Goal: Communication & Community: Answer question/provide support

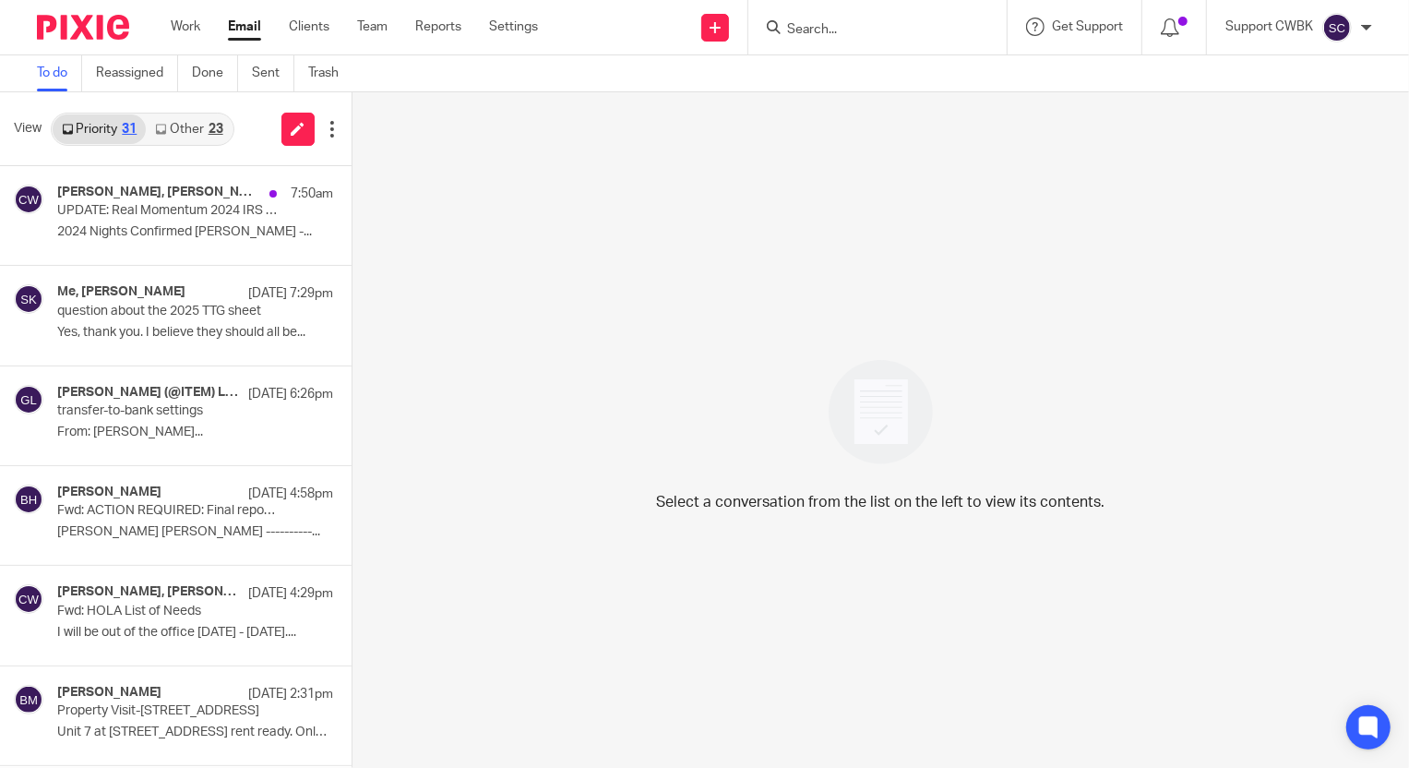
click at [185, 125] on link "Other 23" at bounding box center [189, 129] width 86 height 30
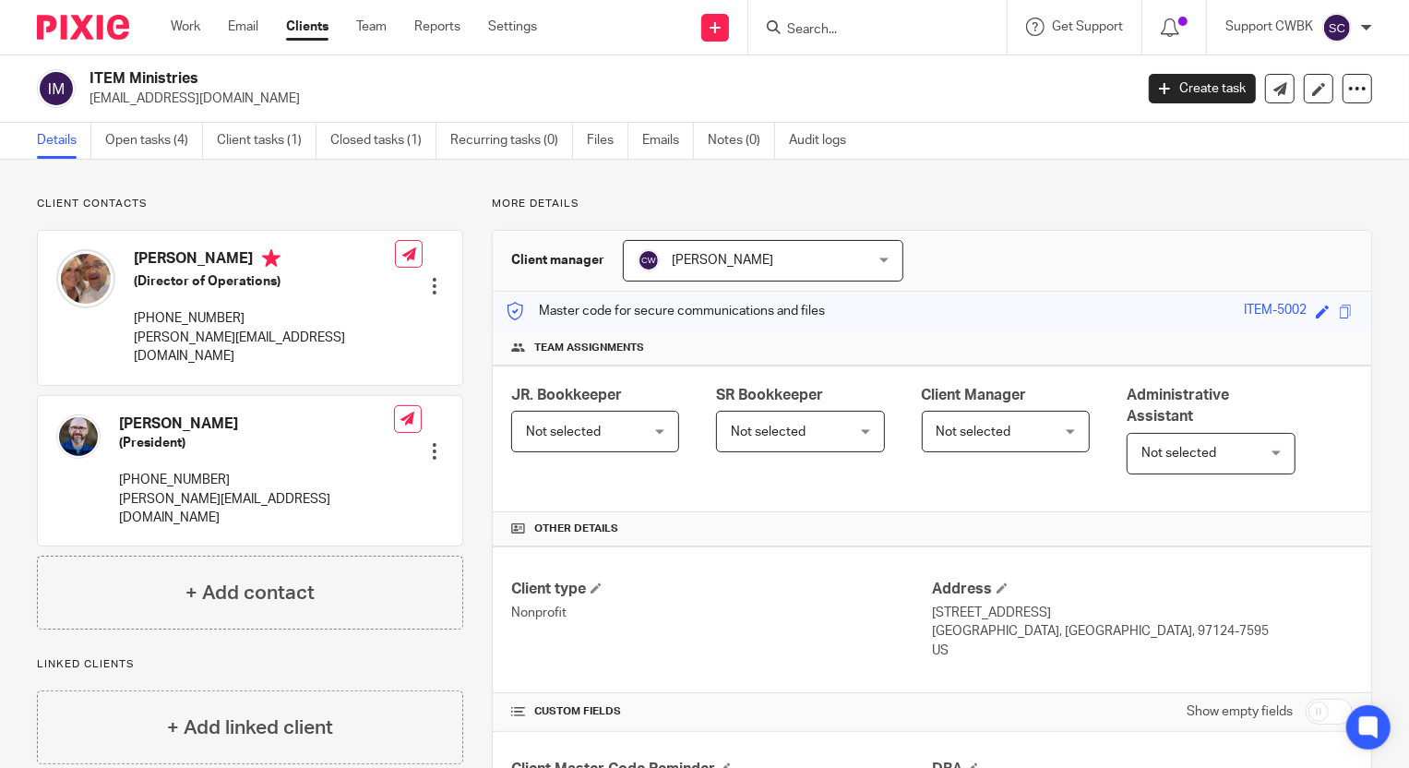
click at [304, 30] on link "Clients" at bounding box center [307, 27] width 42 height 18
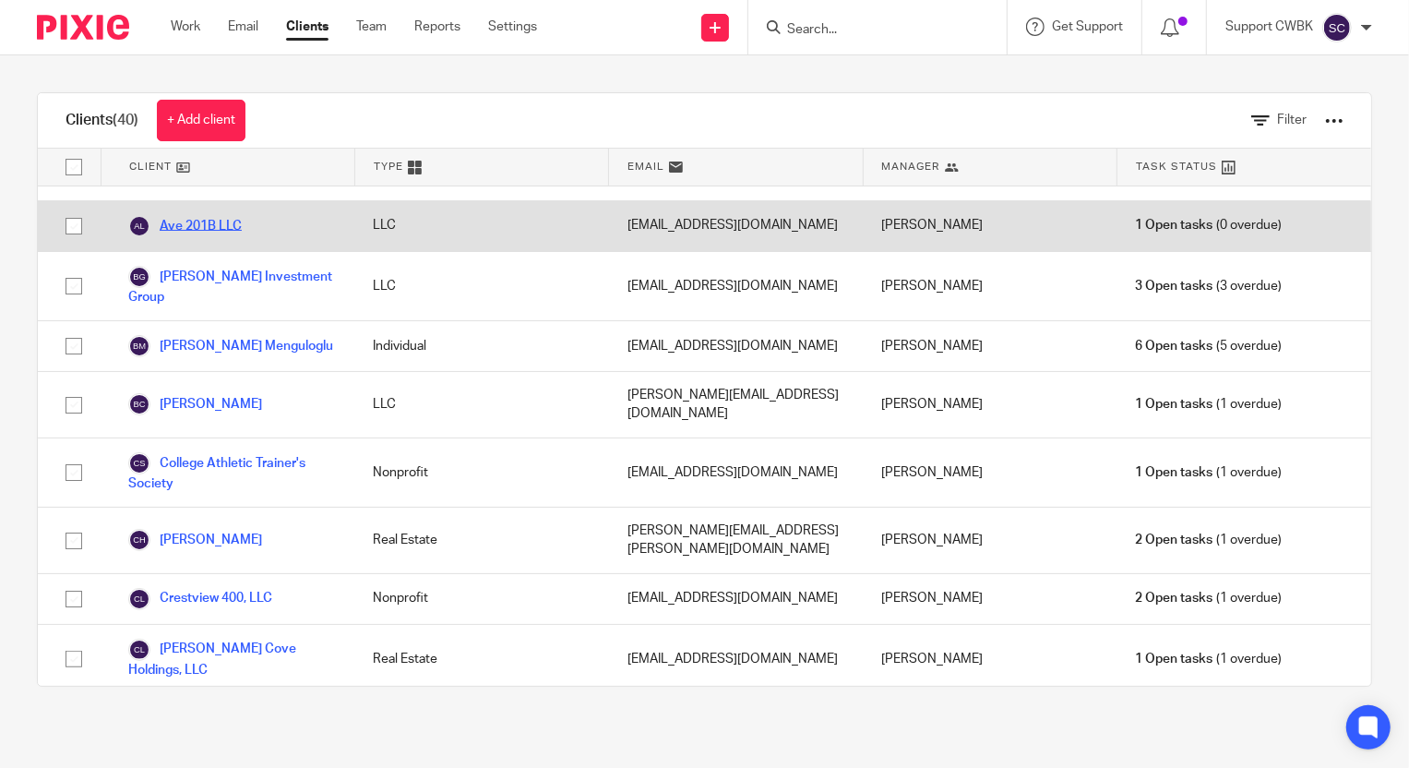
scroll to position [167, 0]
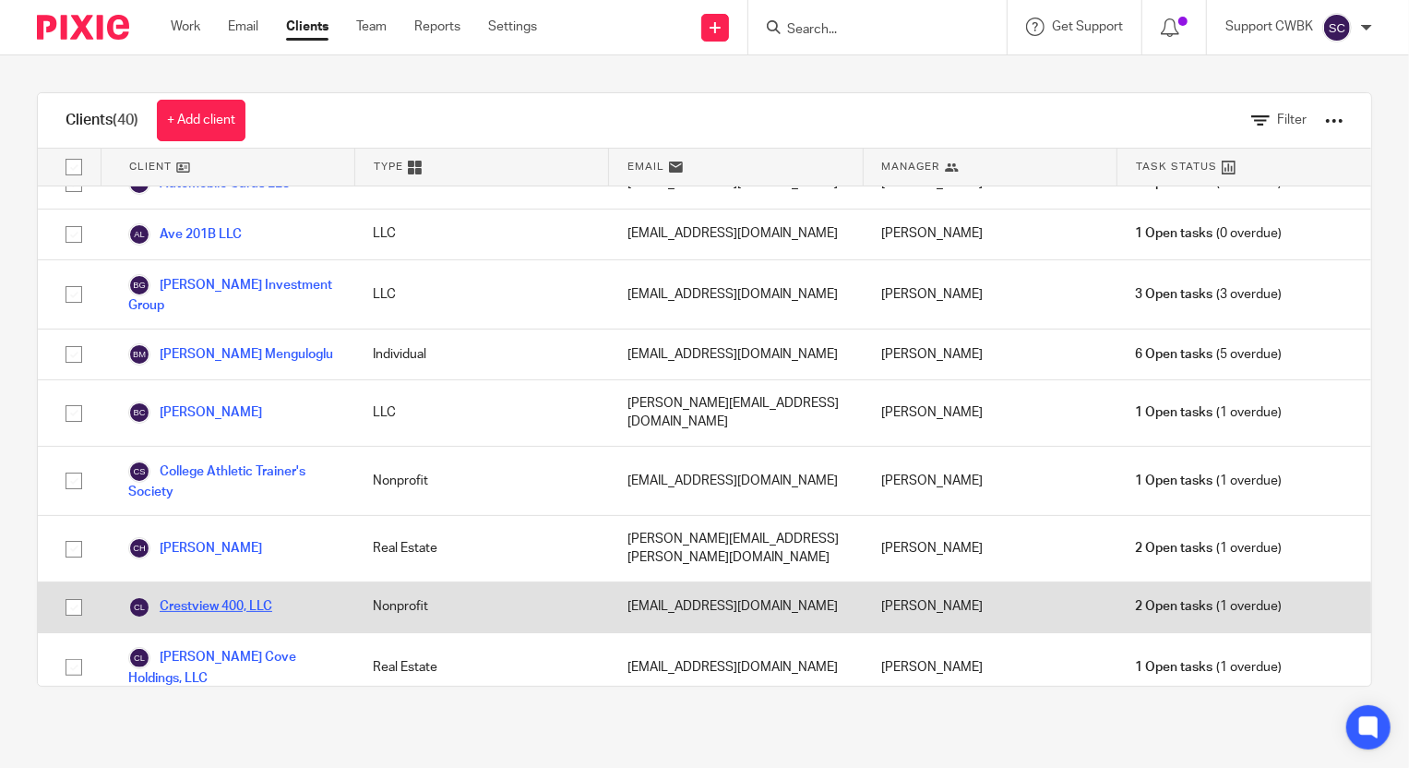
click at [226, 596] on link "Crestview 400, LLC" at bounding box center [200, 607] width 144 height 22
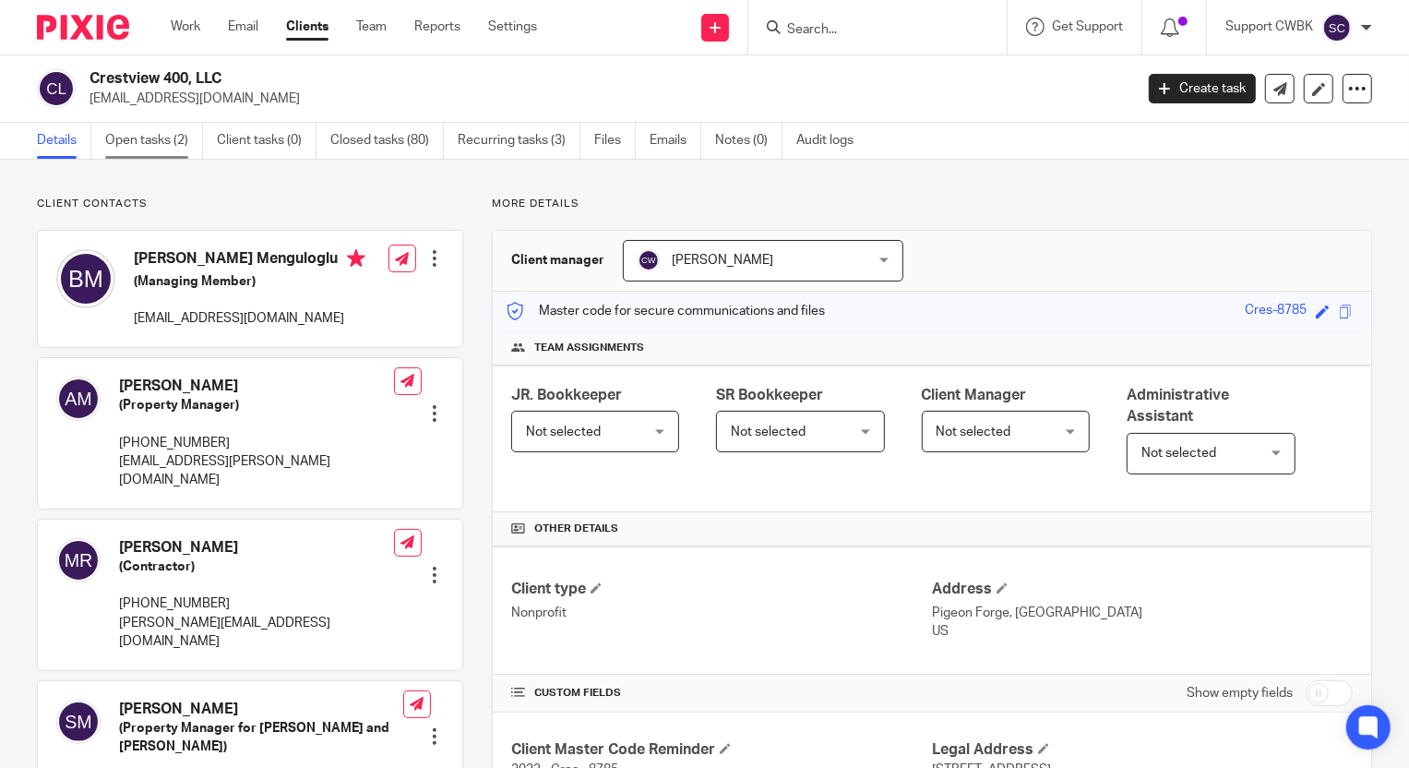
click at [147, 132] on link "Open tasks (2)" at bounding box center [154, 141] width 98 height 36
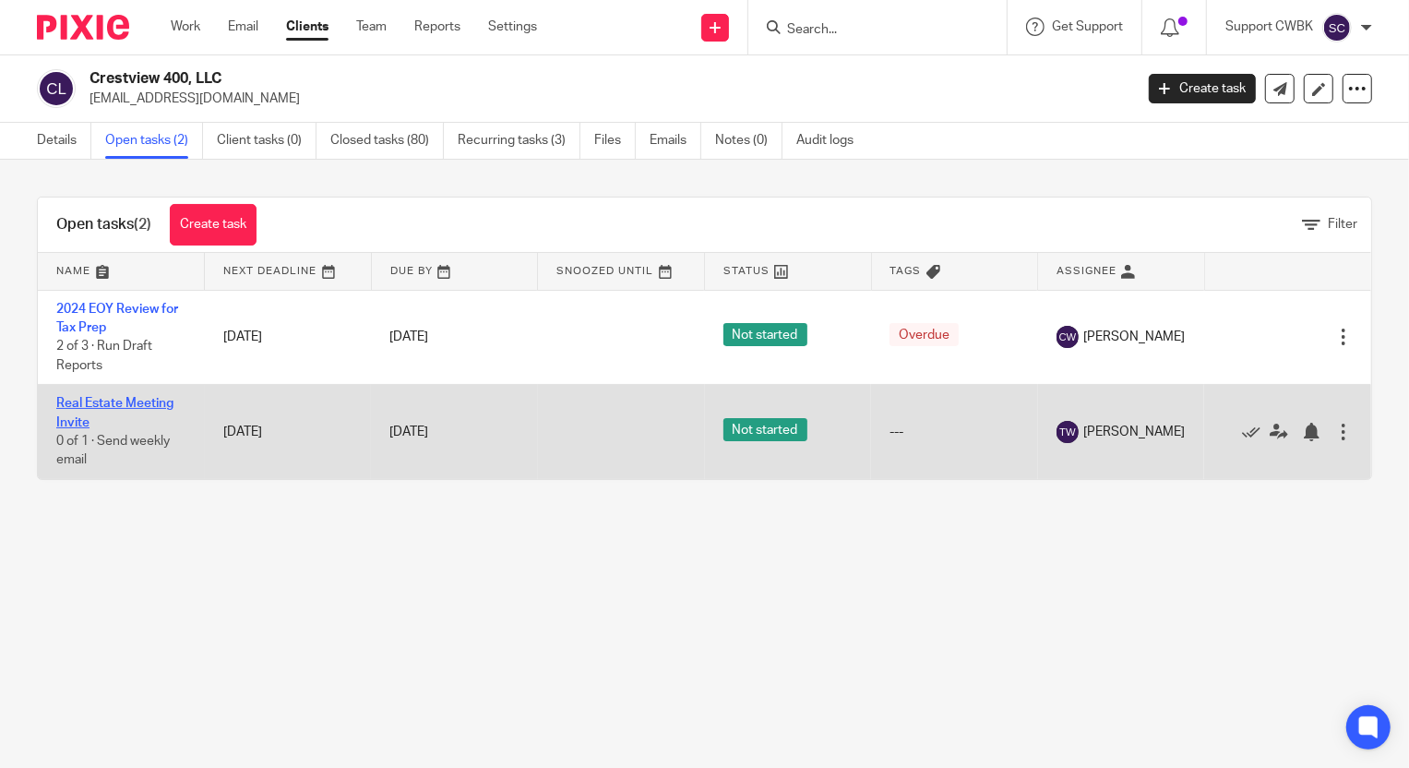
click at [85, 403] on link "Real Estate Meeting Invite" at bounding box center [114, 412] width 117 height 31
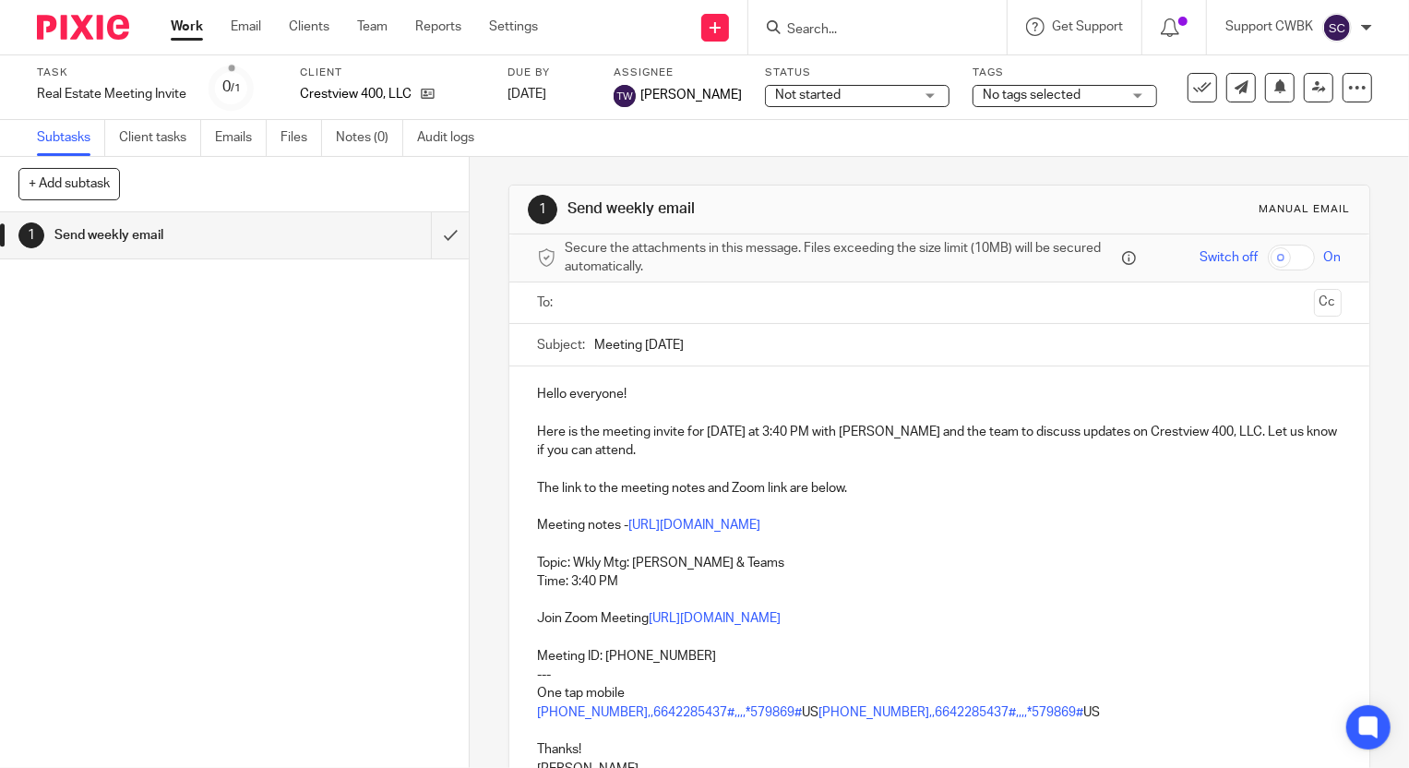
click at [594, 309] on input "text" at bounding box center [938, 302] width 734 height 21
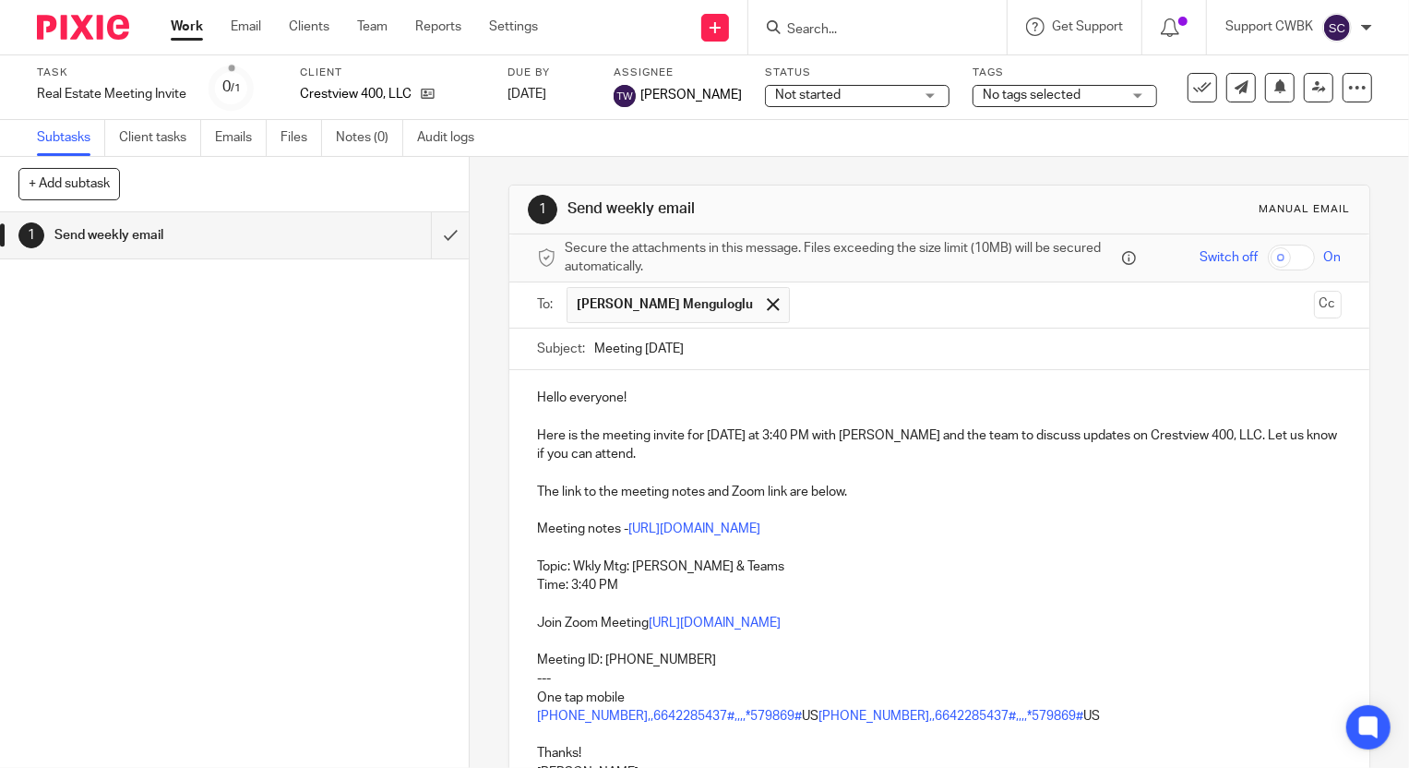
click at [799, 305] on input "text" at bounding box center [1052, 305] width 507 height 36
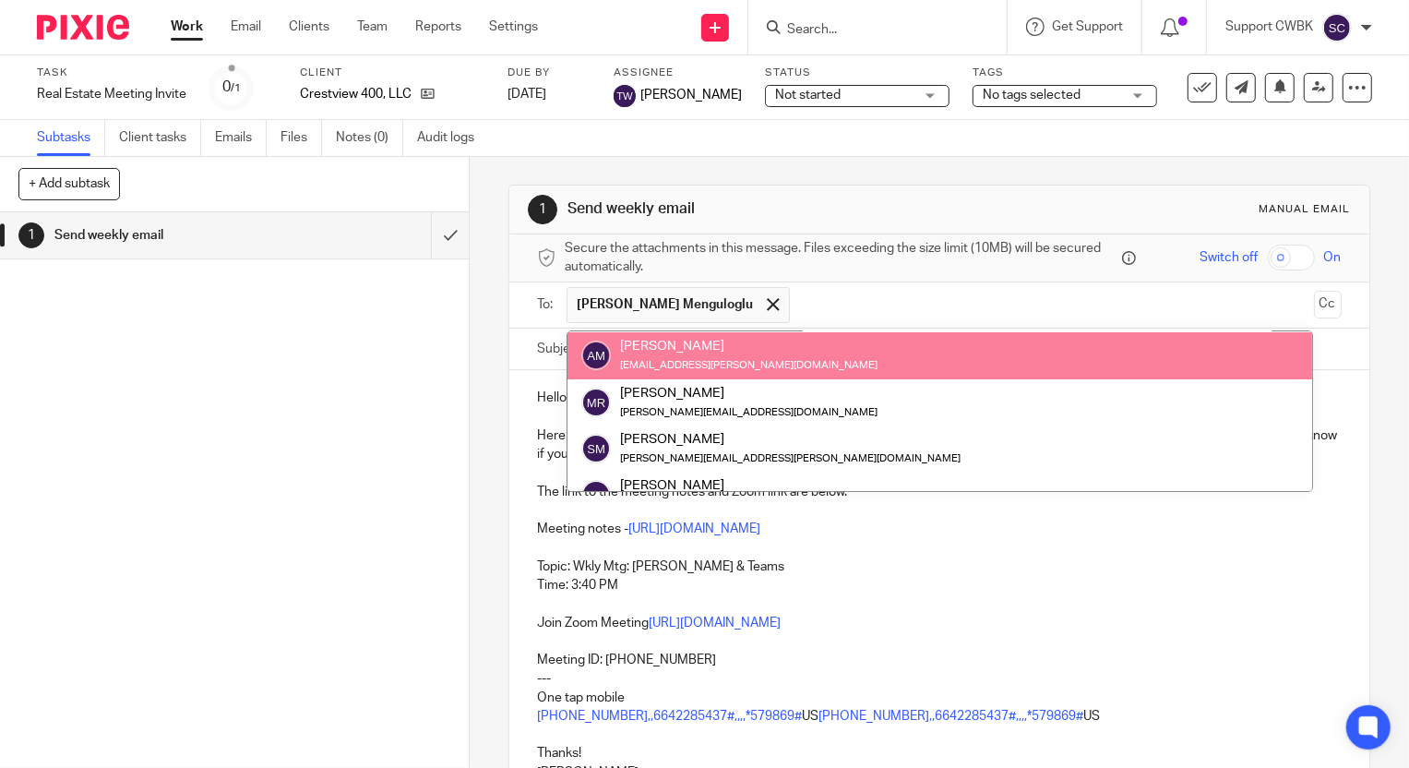
scroll to position [83, 0]
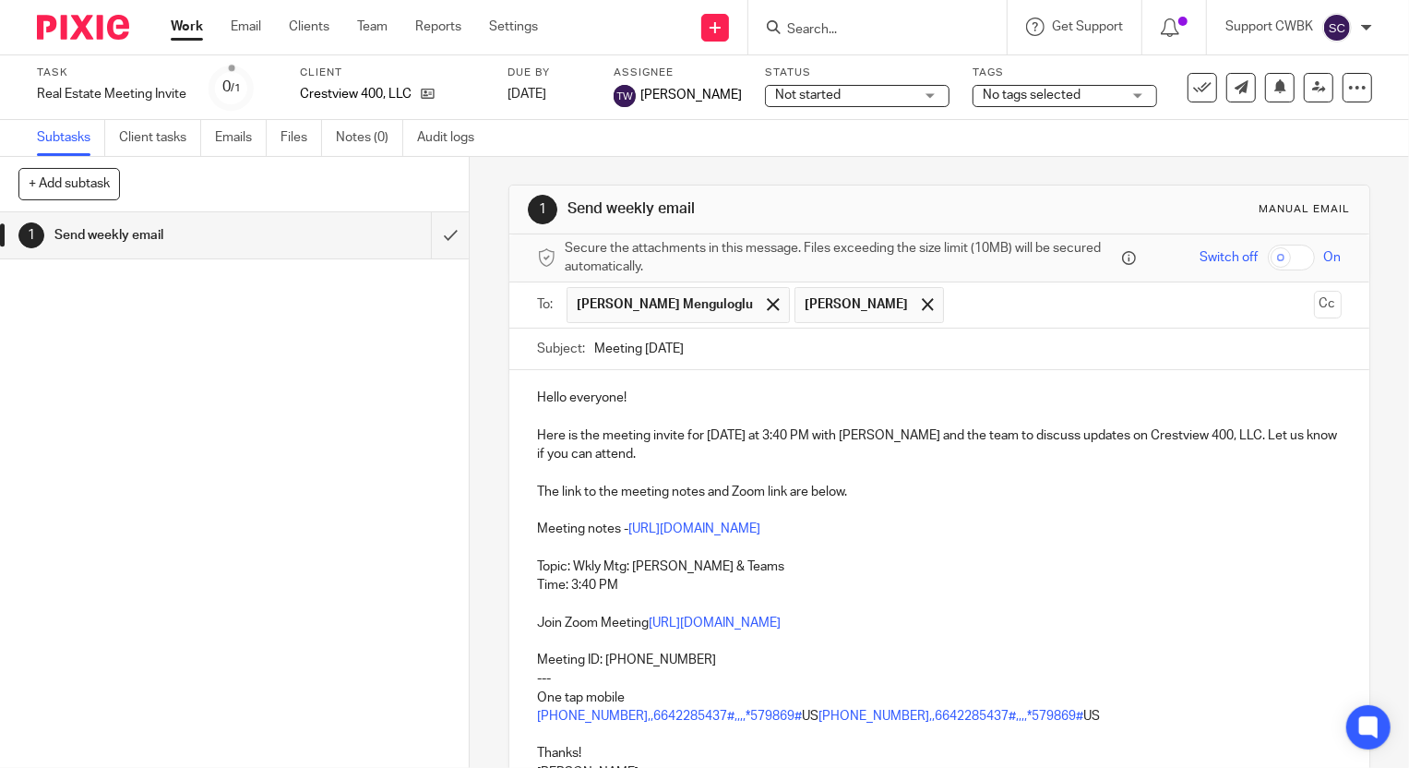
click at [581, 587] on p "Time: 3:40 PM" at bounding box center [939, 585] width 804 height 18
click at [773, 433] on p "Here is the meeting invite for today at 3:40 PM with Baran and the team to disc…" at bounding box center [939, 445] width 804 height 38
click at [767, 435] on p "Here is the meeting invite for today at 3:40 PM with Baran and the team to disc…" at bounding box center [939, 445] width 804 height 38
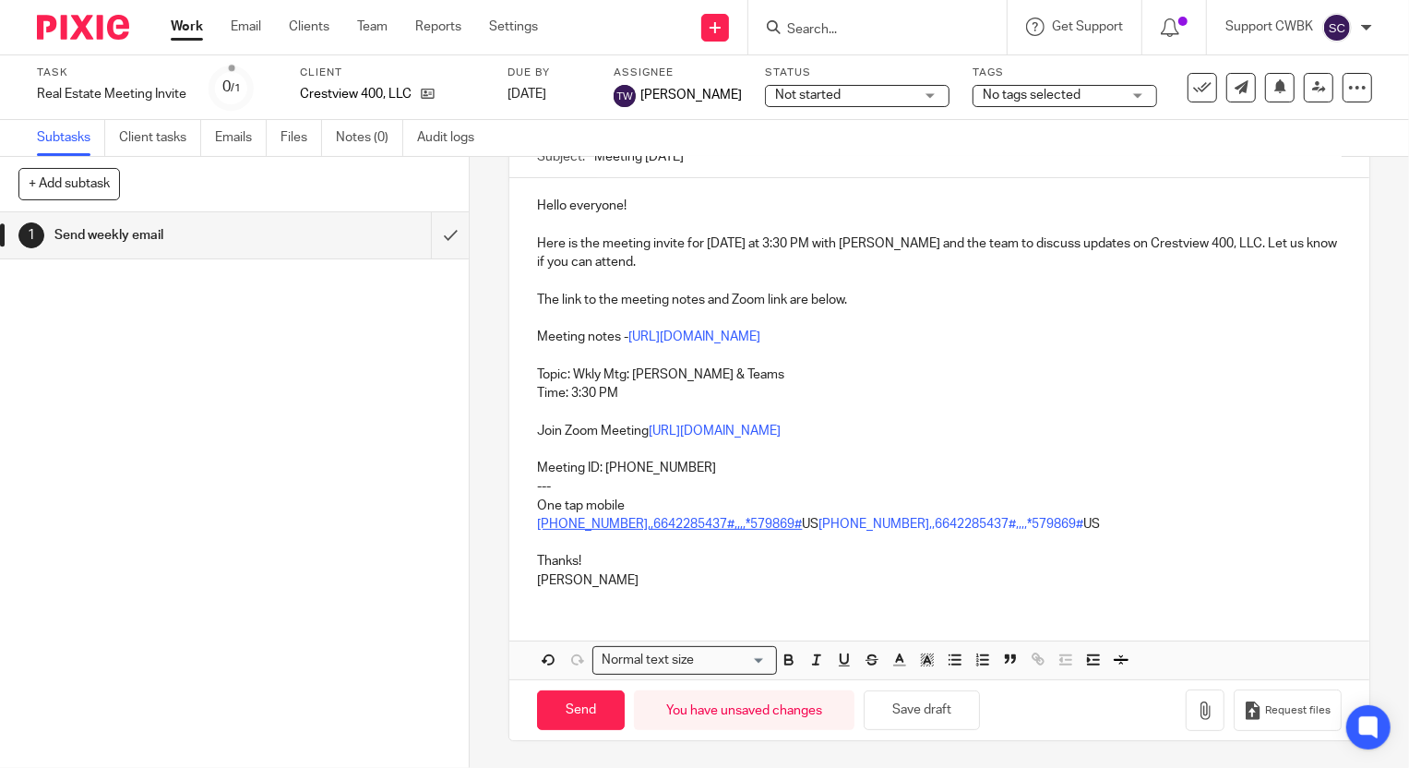
scroll to position [193, 0]
click at [581, 710] on input "Send" at bounding box center [581, 709] width 88 height 40
type input "Sent"
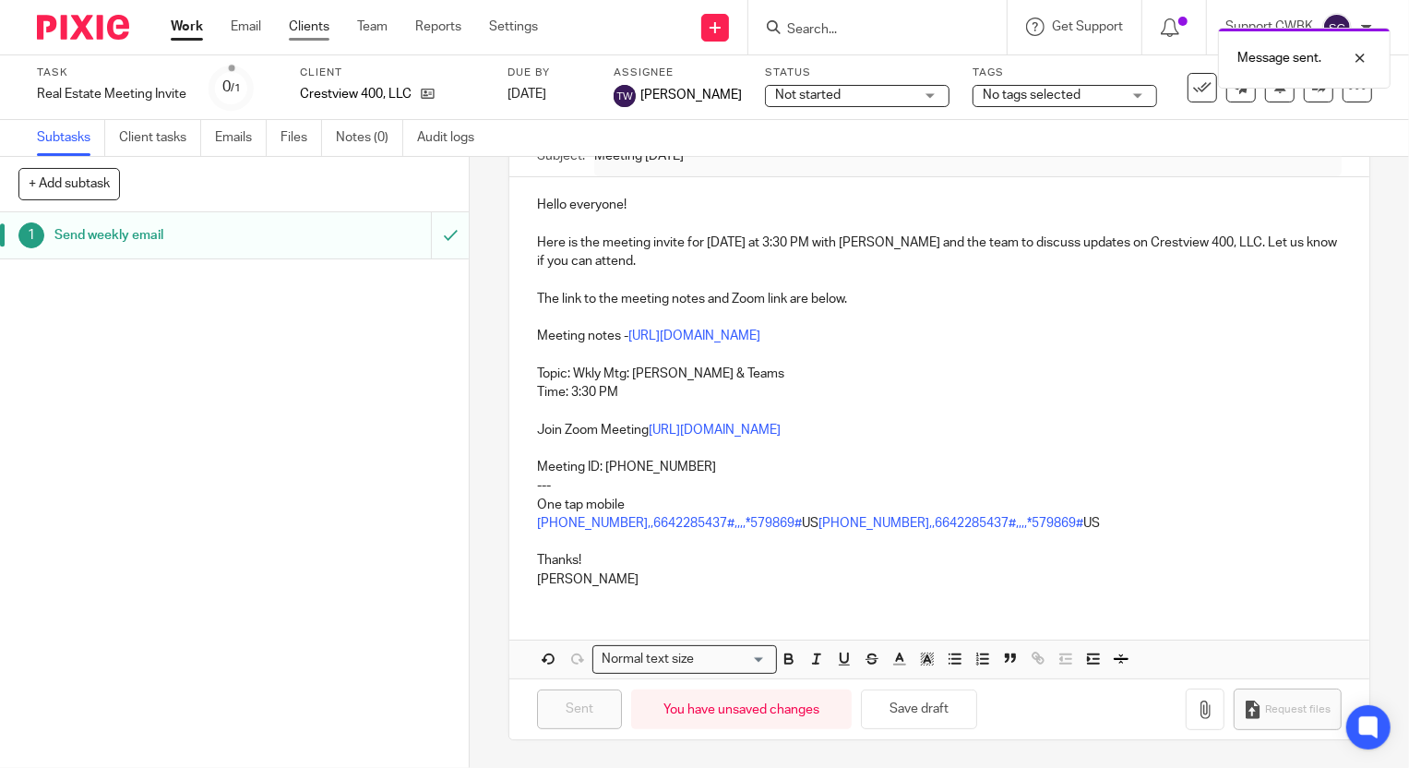
click at [304, 25] on link "Clients" at bounding box center [309, 27] width 41 height 18
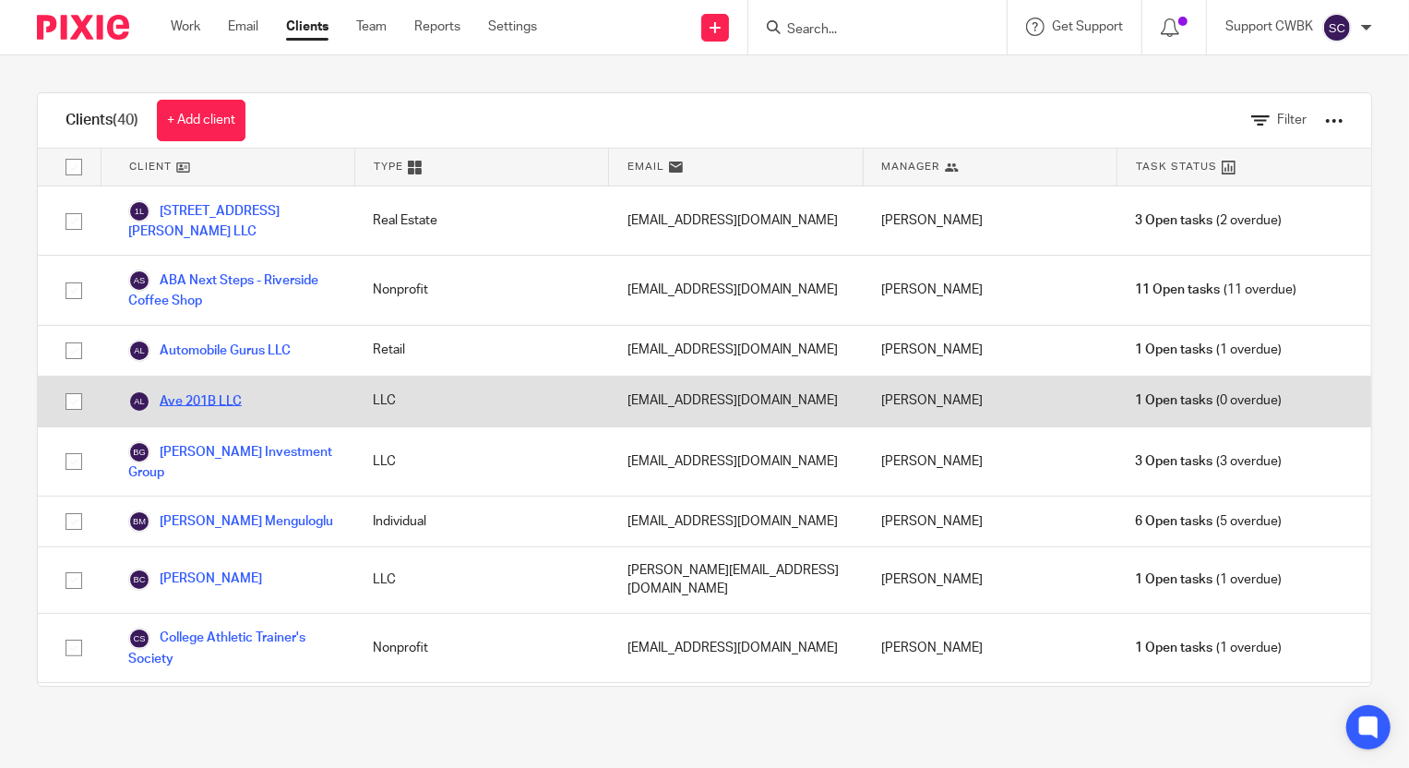
click at [212, 399] on link "Ave 201B LLC" at bounding box center [184, 401] width 113 height 22
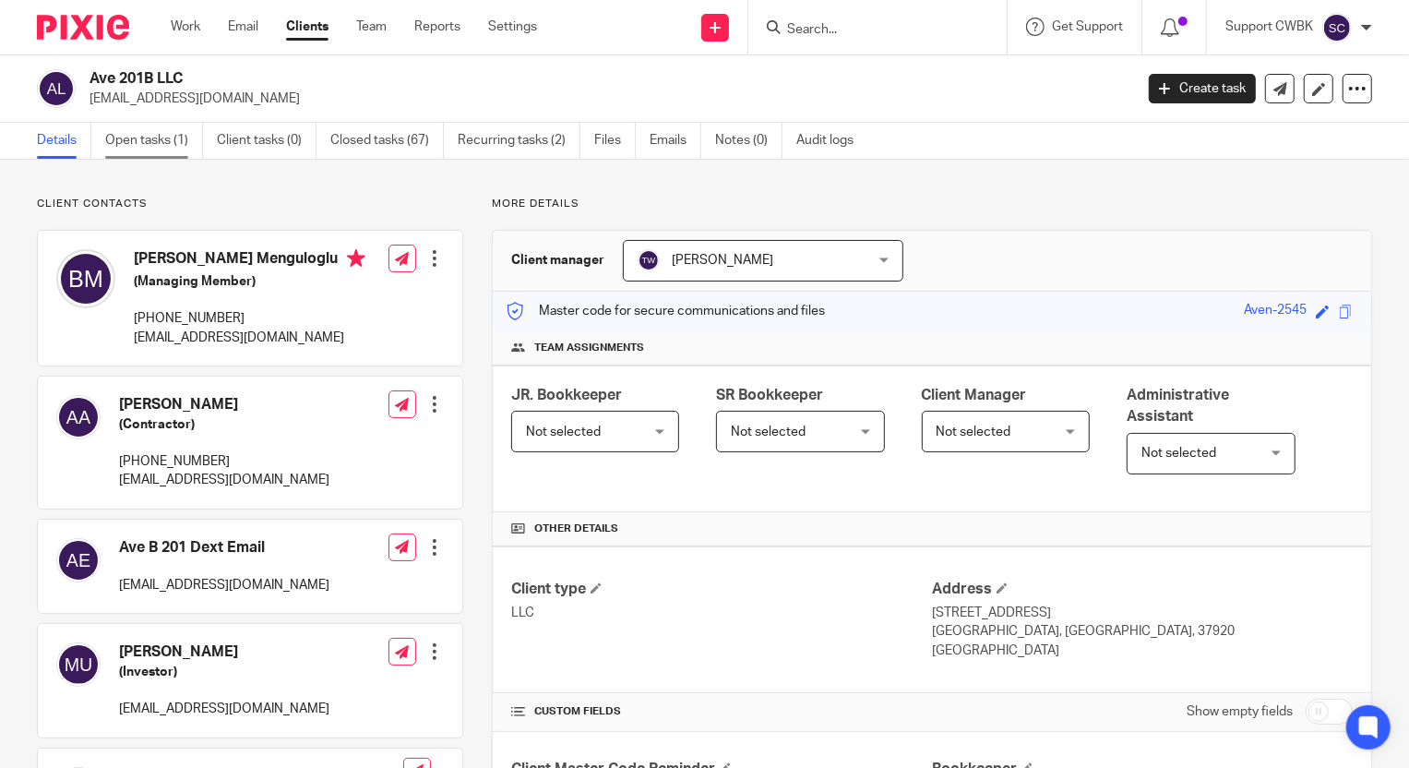
click at [158, 142] on link "Open tasks (1)" at bounding box center [154, 141] width 98 height 36
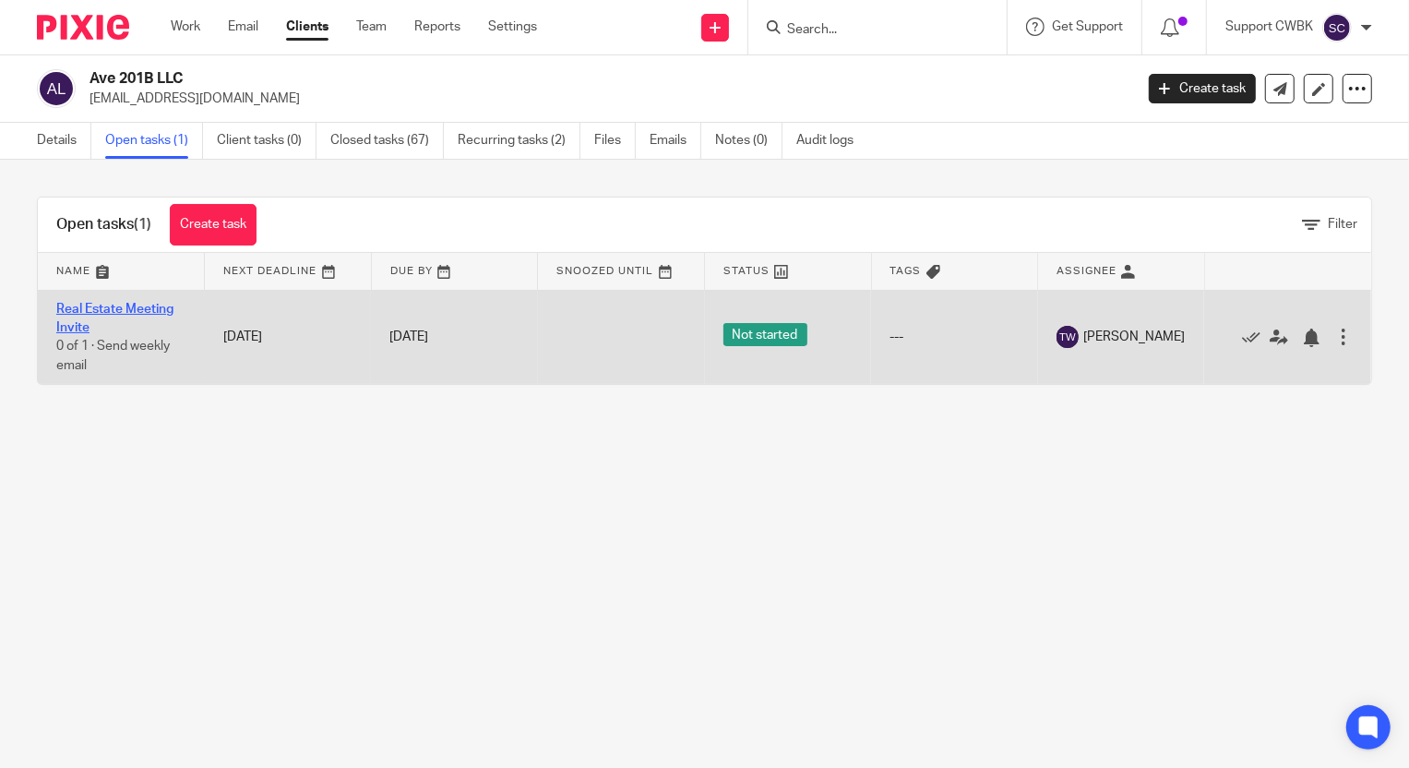
click at [129, 307] on link "Real Estate Meeting Invite" at bounding box center [114, 318] width 117 height 31
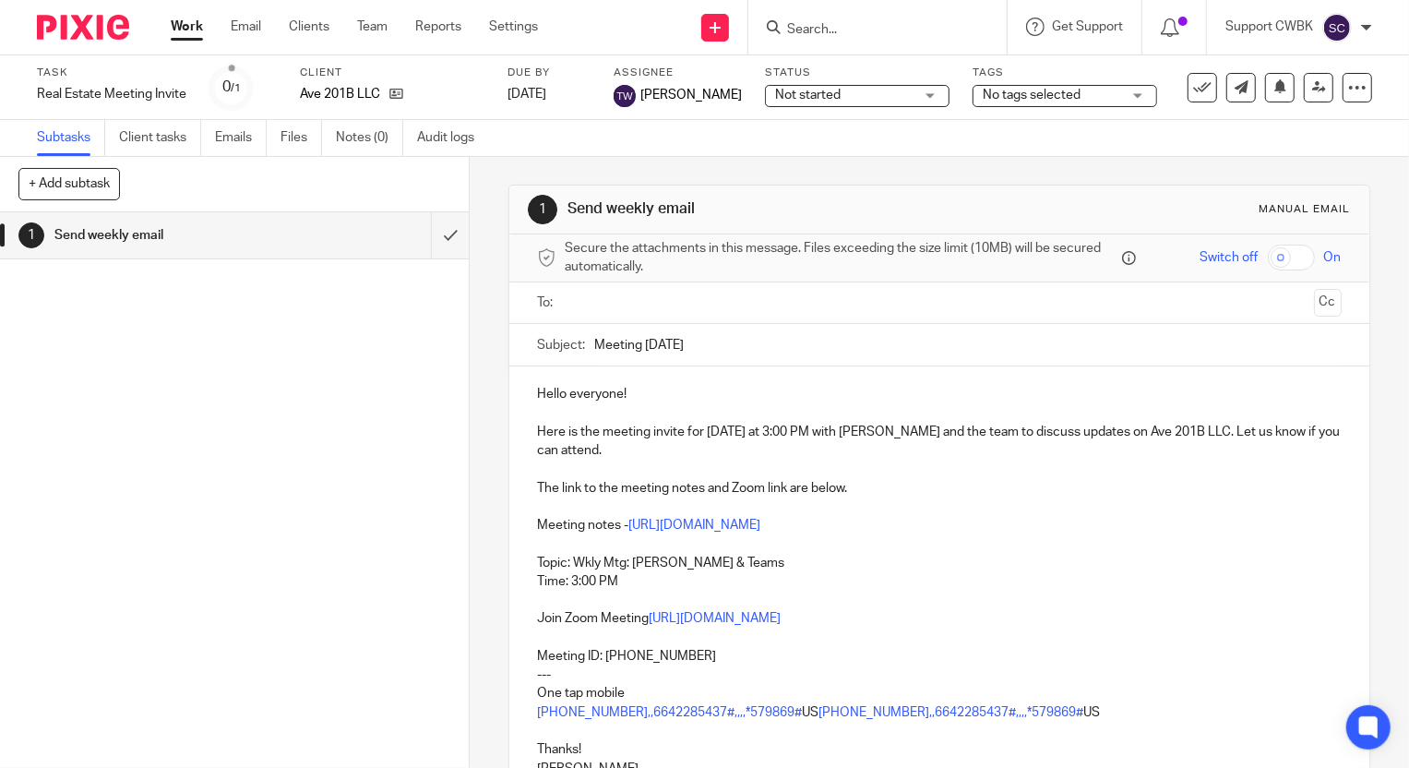
click at [586, 309] on input "text" at bounding box center [938, 302] width 734 height 21
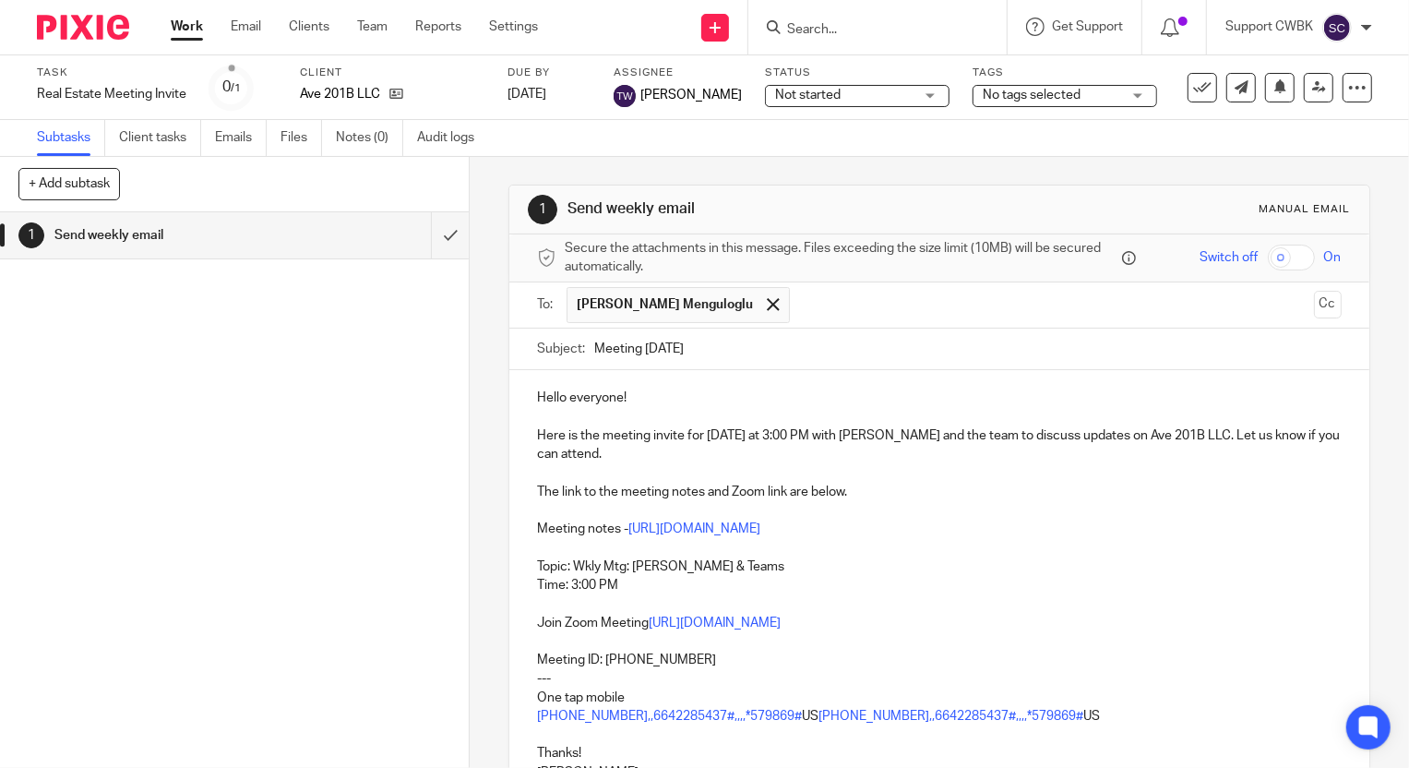
click at [799, 309] on input "text" at bounding box center [1052, 305] width 507 height 36
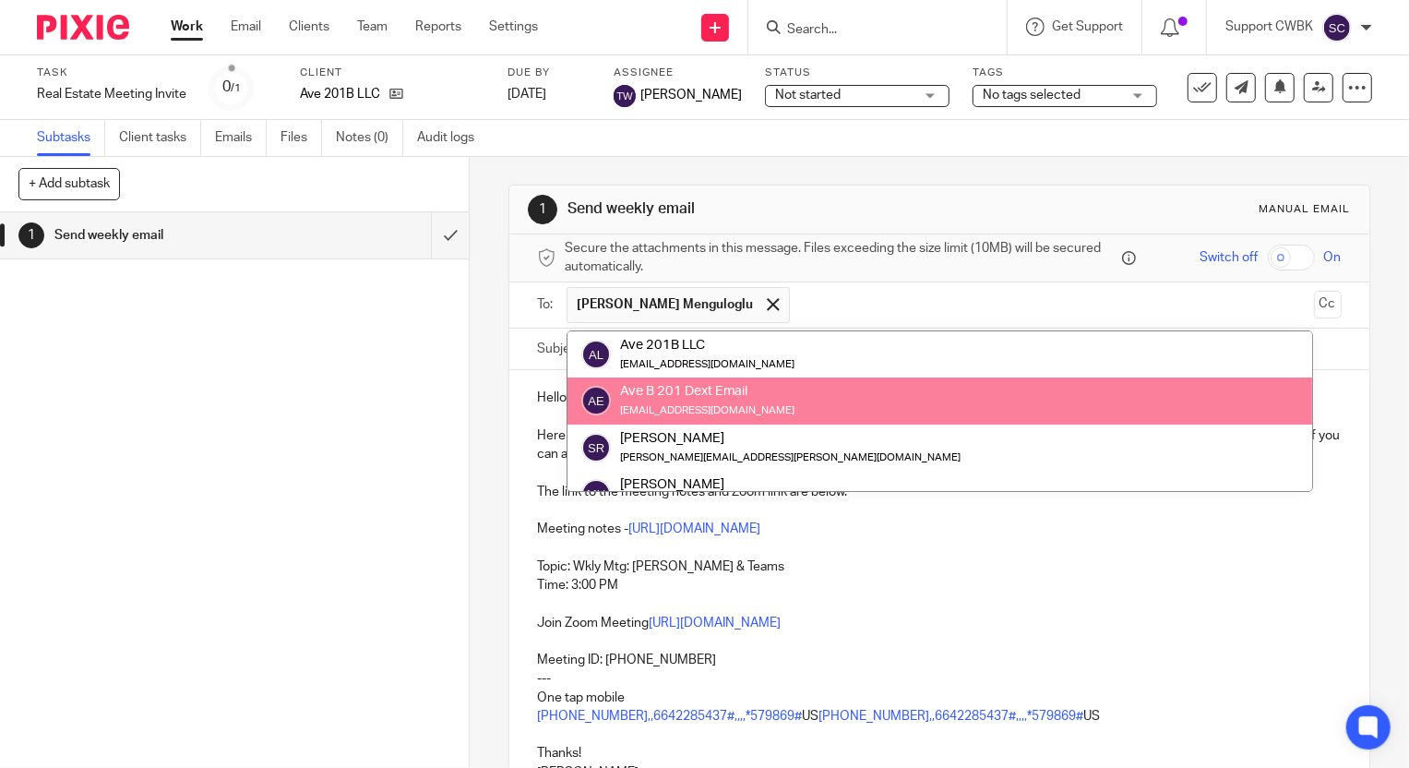
scroll to position [83, 0]
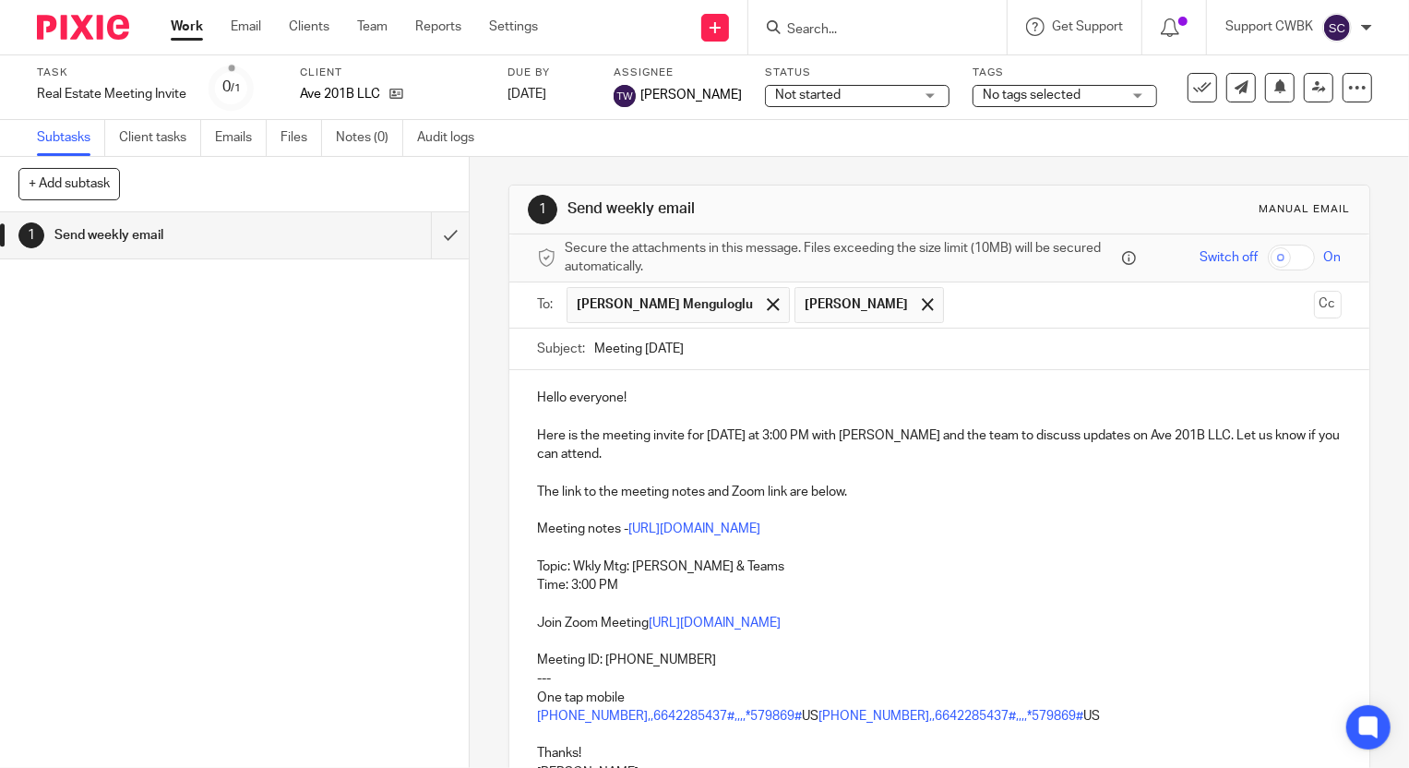
click at [953, 305] on input "text" at bounding box center [1129, 305] width 352 height 36
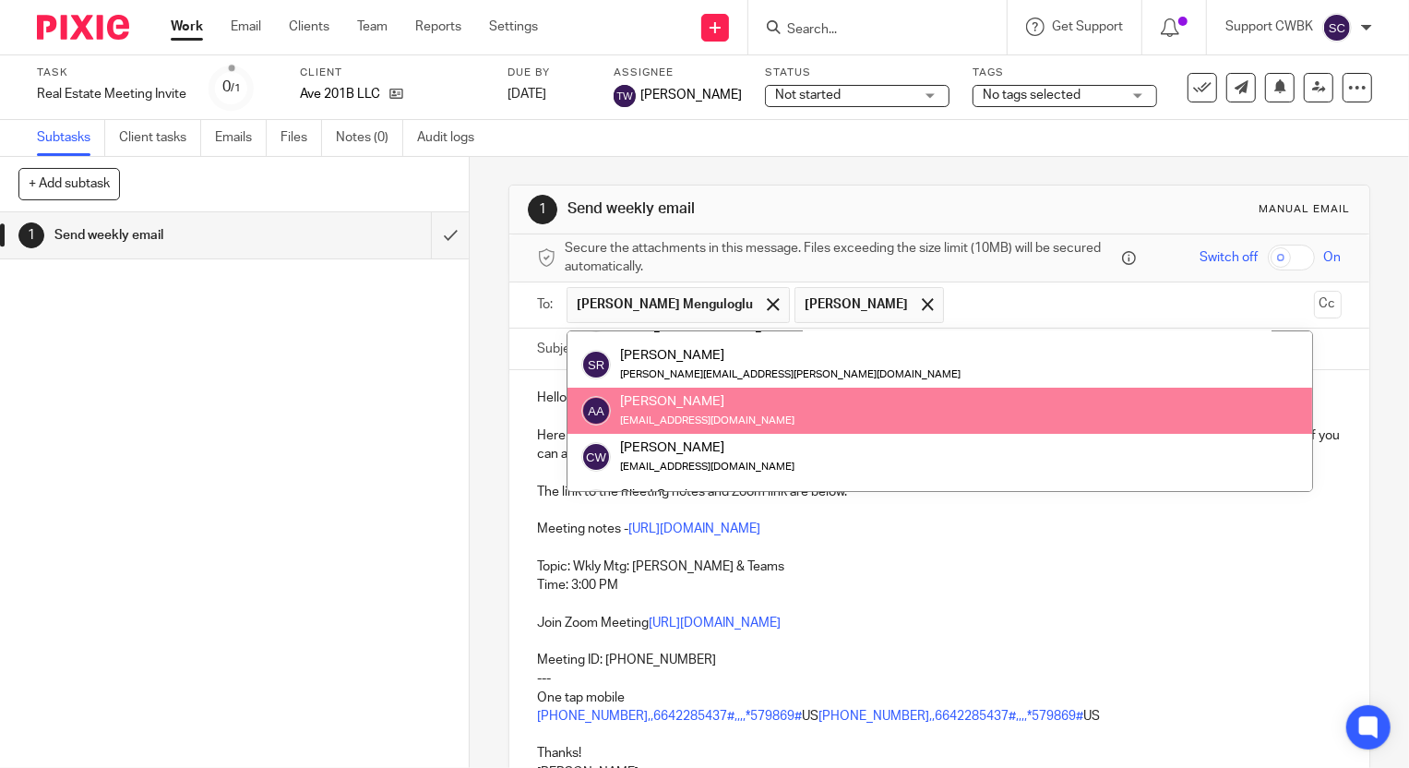
scroll to position [46, 0]
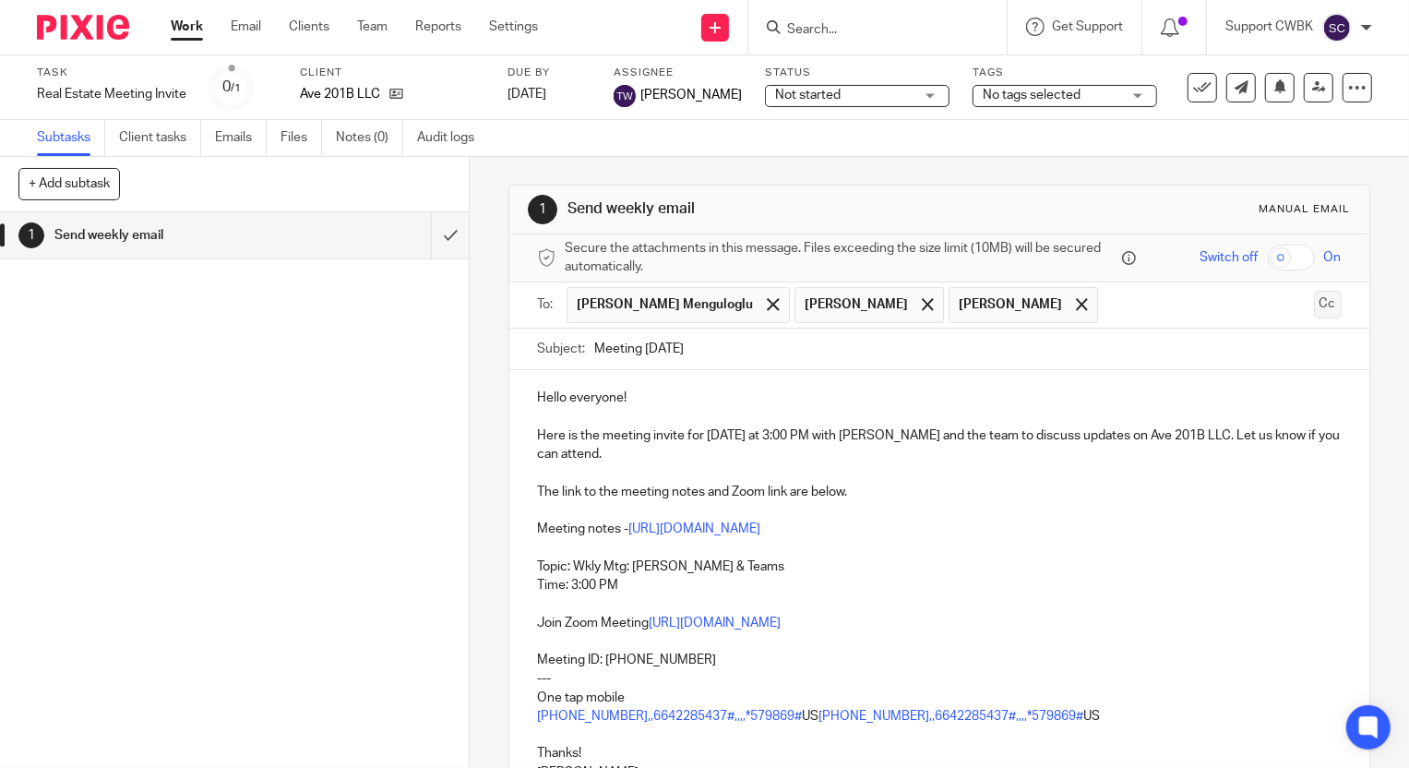
click at [1314, 304] on button "Cc" at bounding box center [1328, 305] width 28 height 28
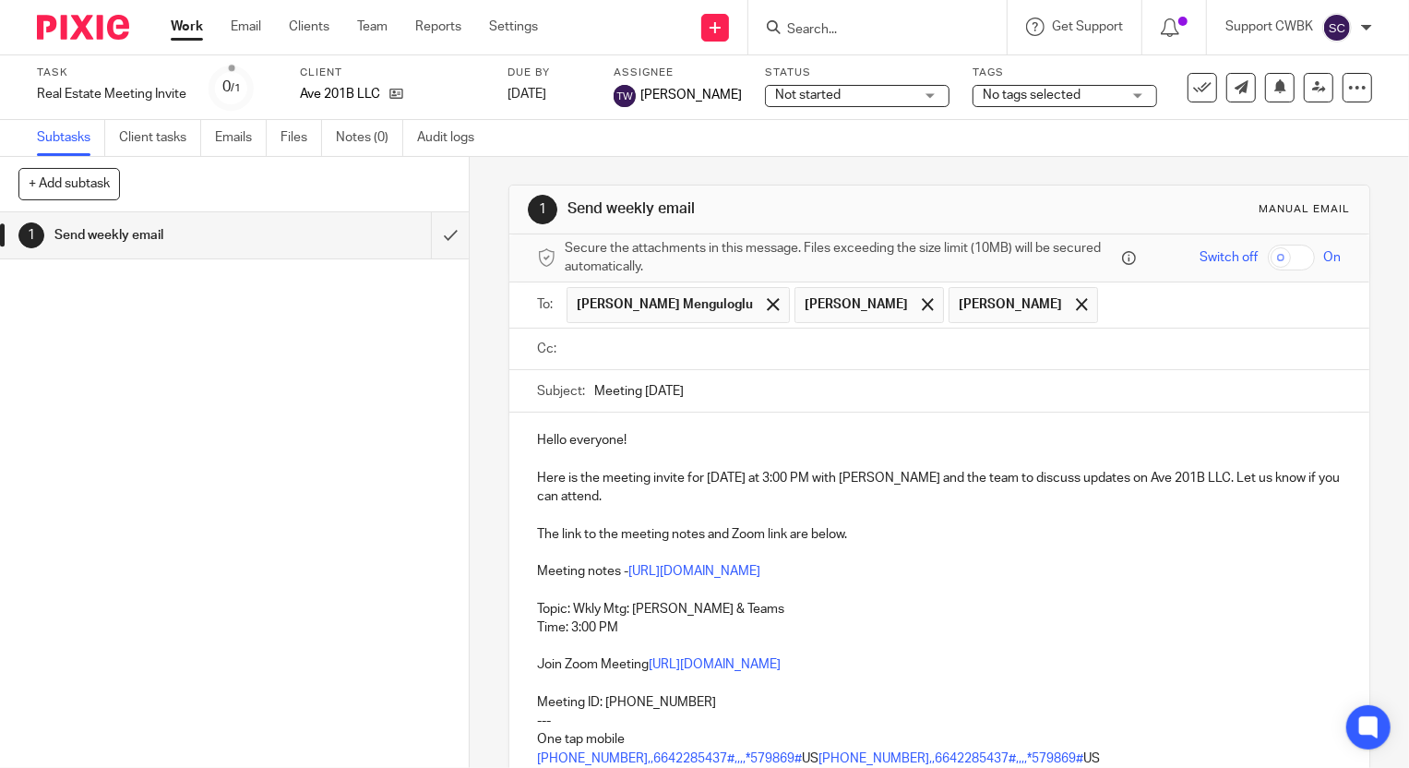
paste input "Aajit1@gmail.com"
type input "Aajit1@gmail.com"
click at [918, 505] on div "Hello everyone! Here is the meeting invite for today at 3:00 PM with Baran and …" at bounding box center [938, 624] width 859 height 425
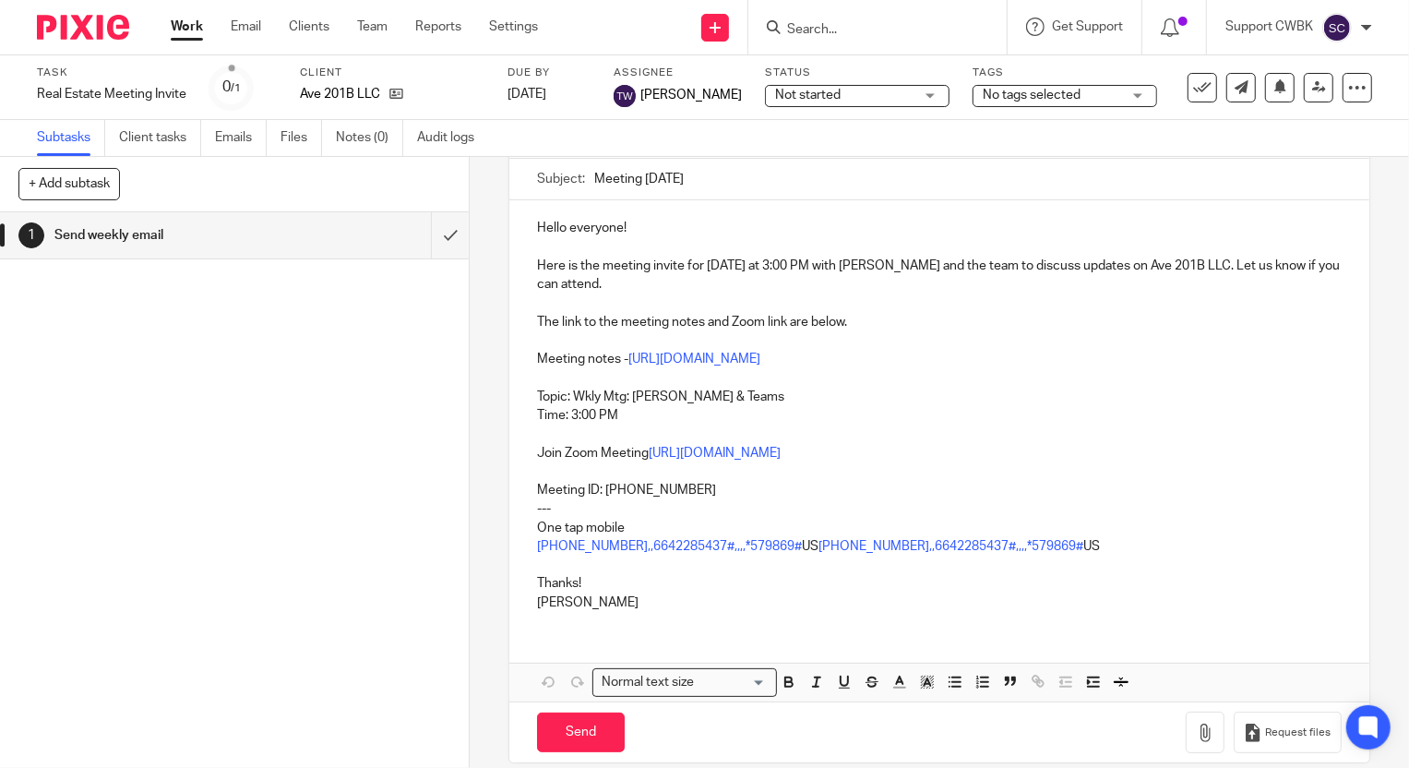
scroll to position [239, 0]
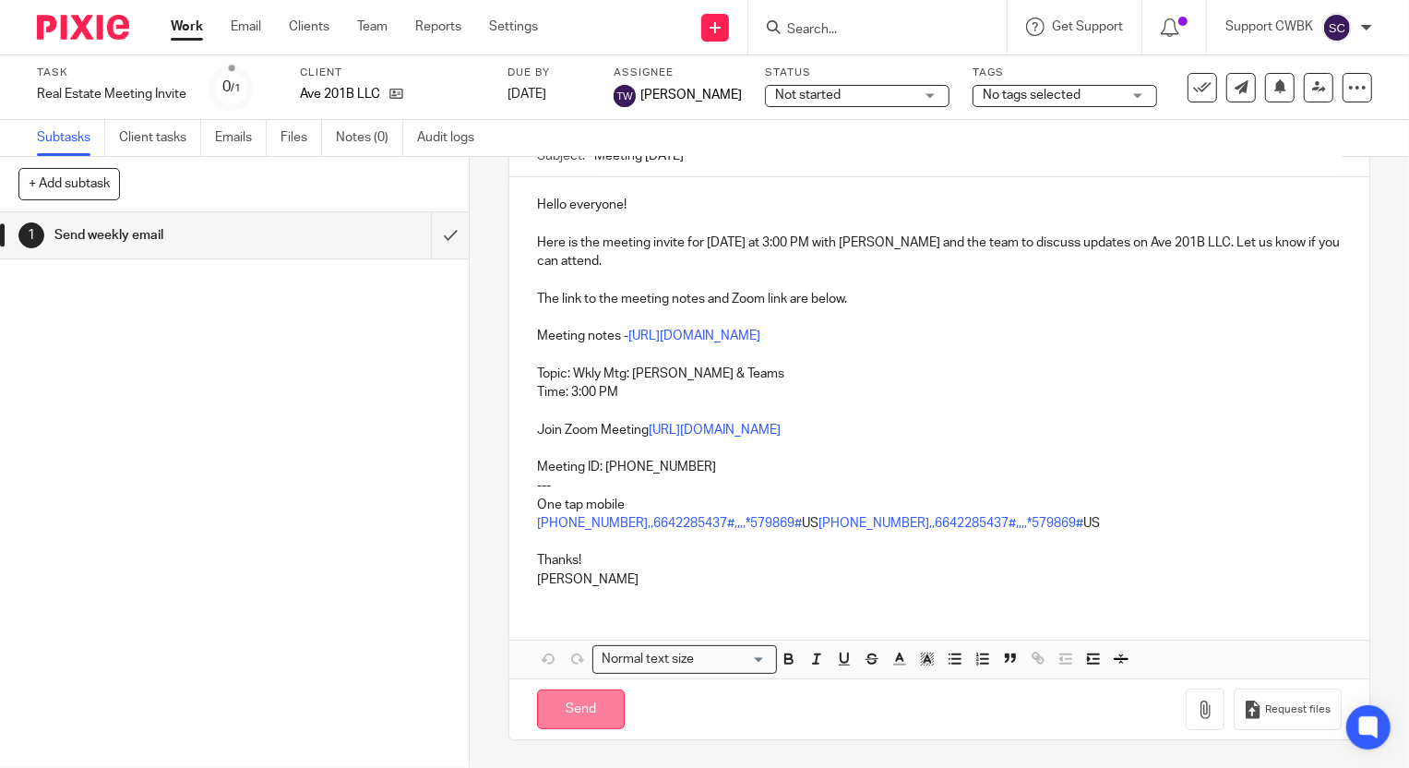
click at [559, 705] on input "Send" at bounding box center [581, 709] width 88 height 40
type input "Sent"
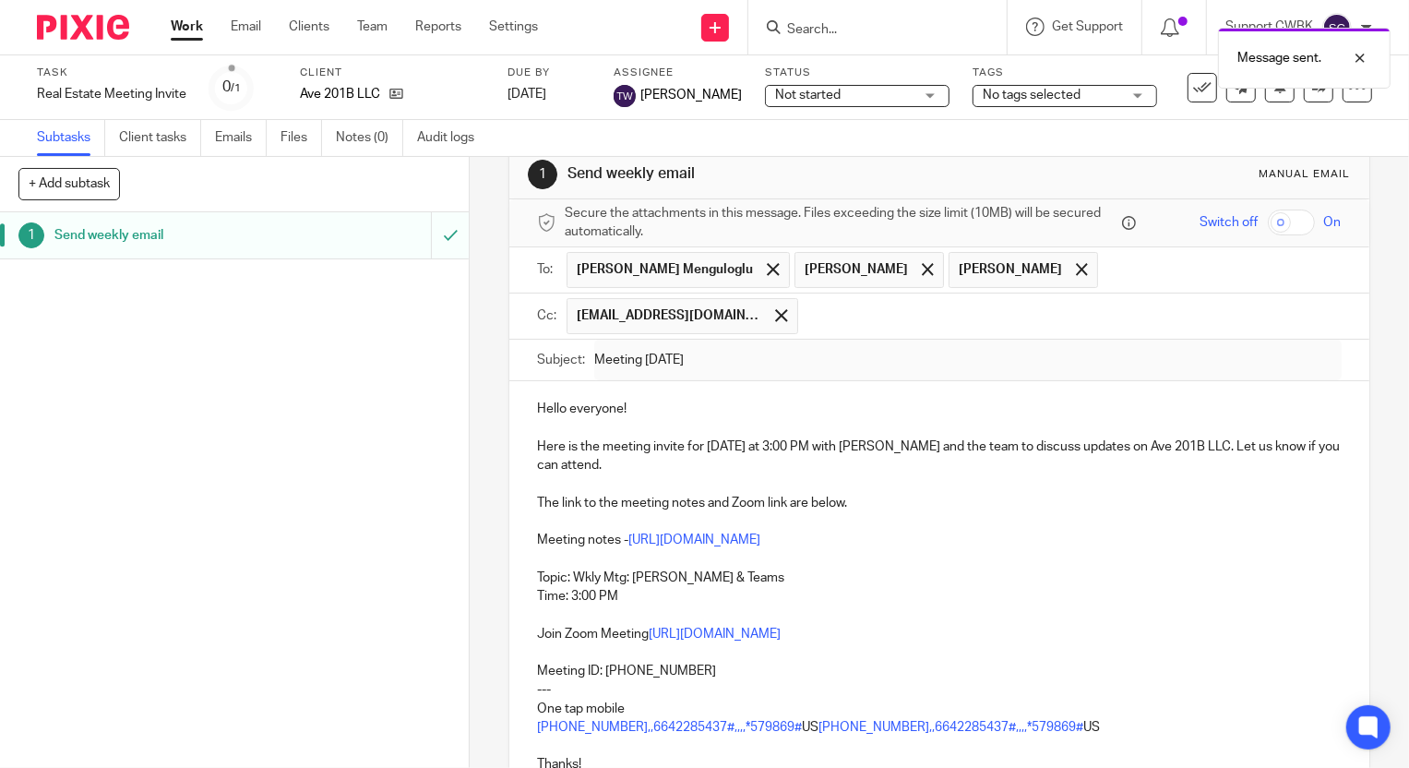
scroll to position [0, 0]
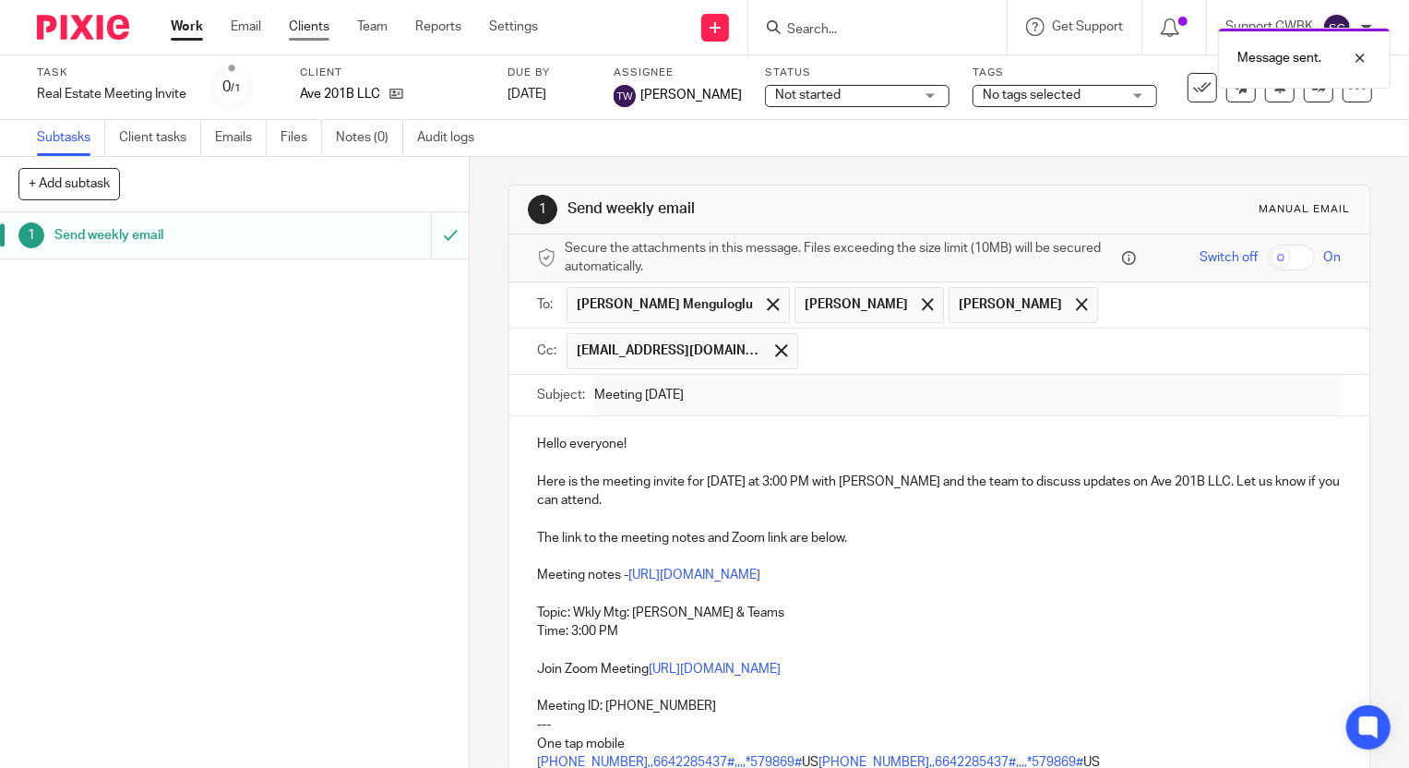
click at [307, 29] on link "Clients" at bounding box center [309, 27] width 41 height 18
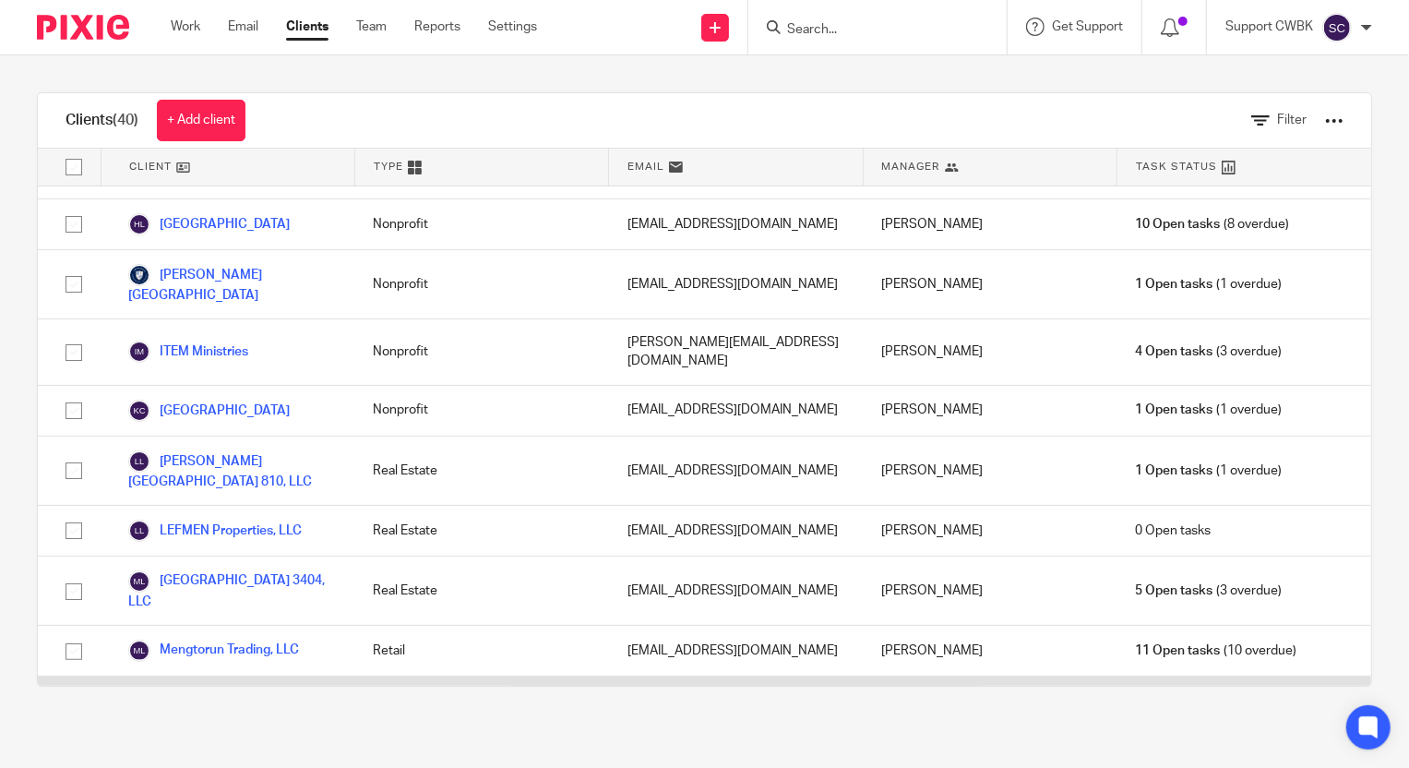
scroll to position [1174, 0]
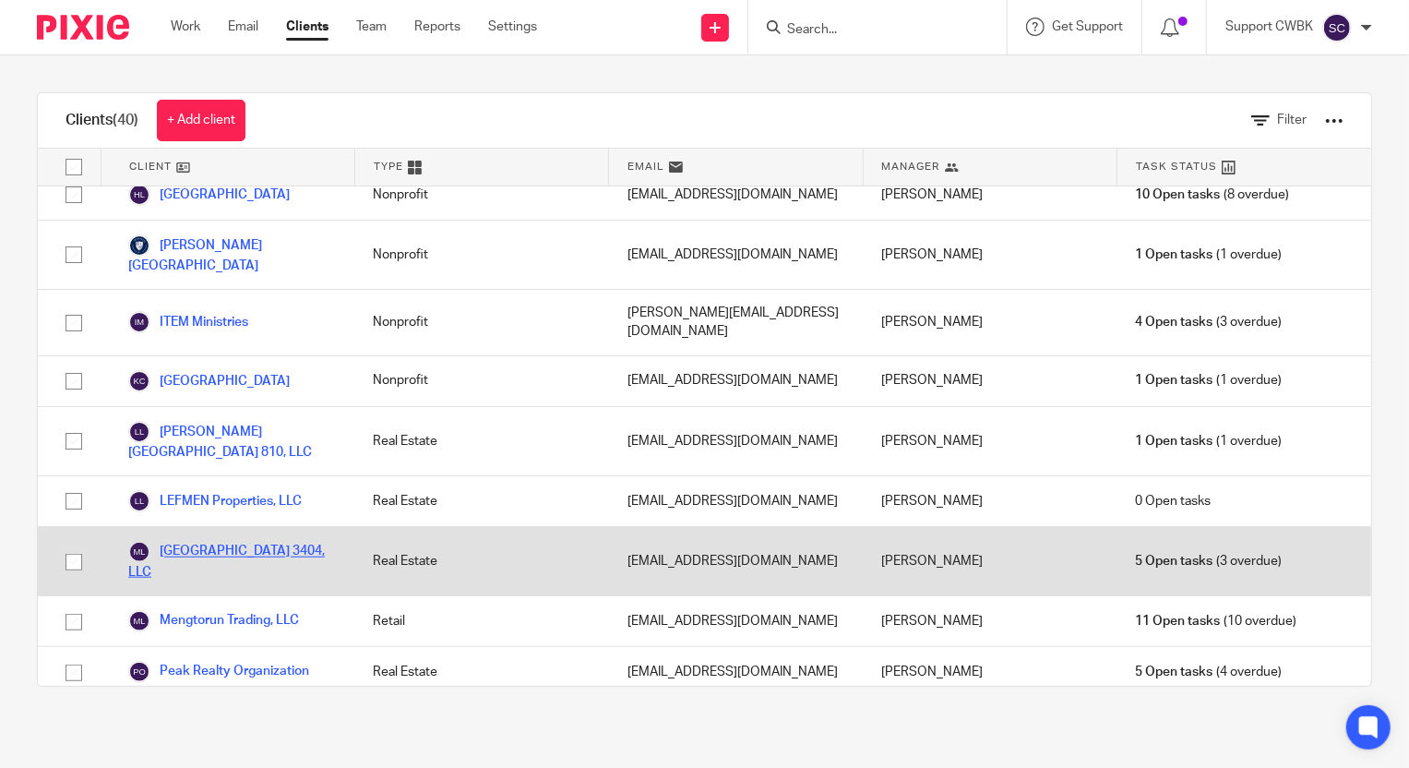
click at [233, 541] on link "[GEOGRAPHIC_DATA] 3404, LLC" at bounding box center [232, 561] width 208 height 41
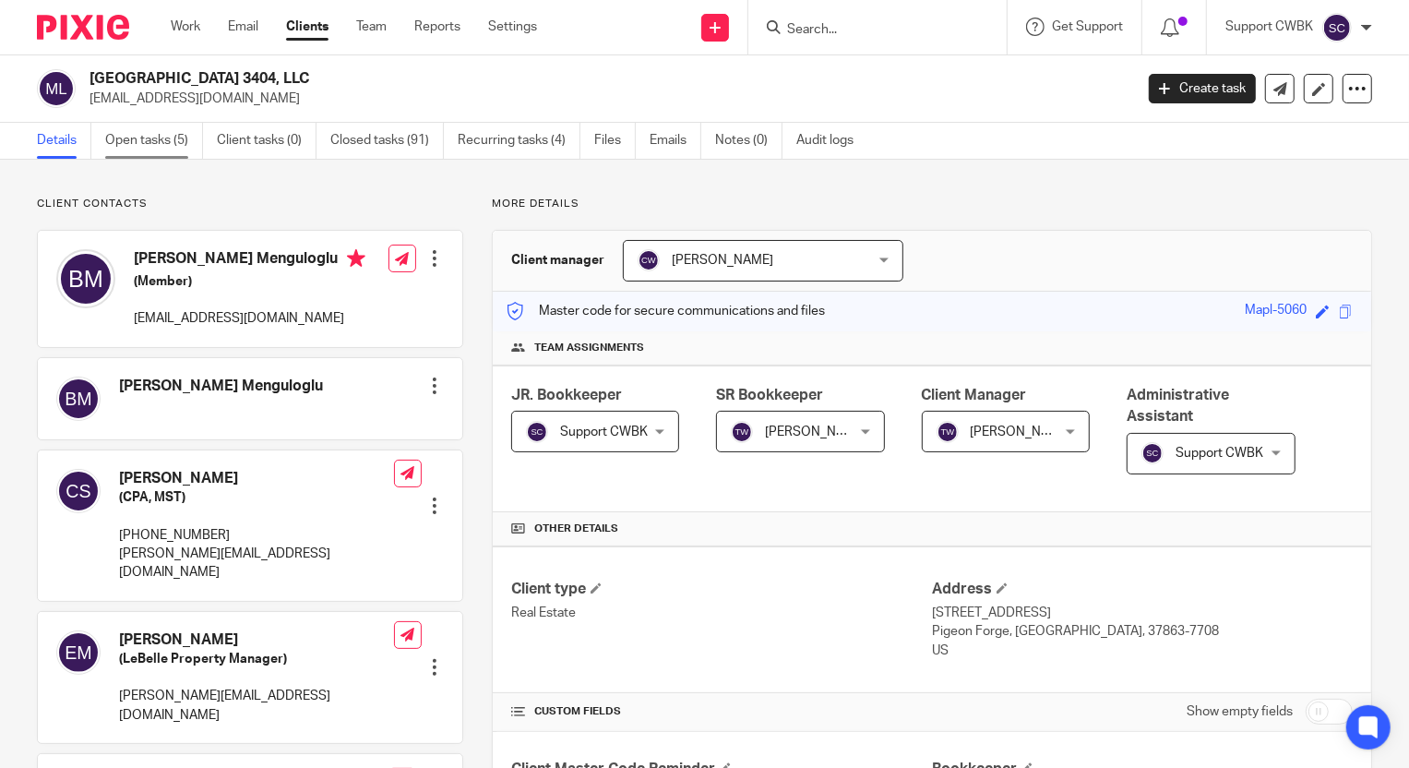
click at [148, 143] on link "Open tasks (5)" at bounding box center [154, 141] width 98 height 36
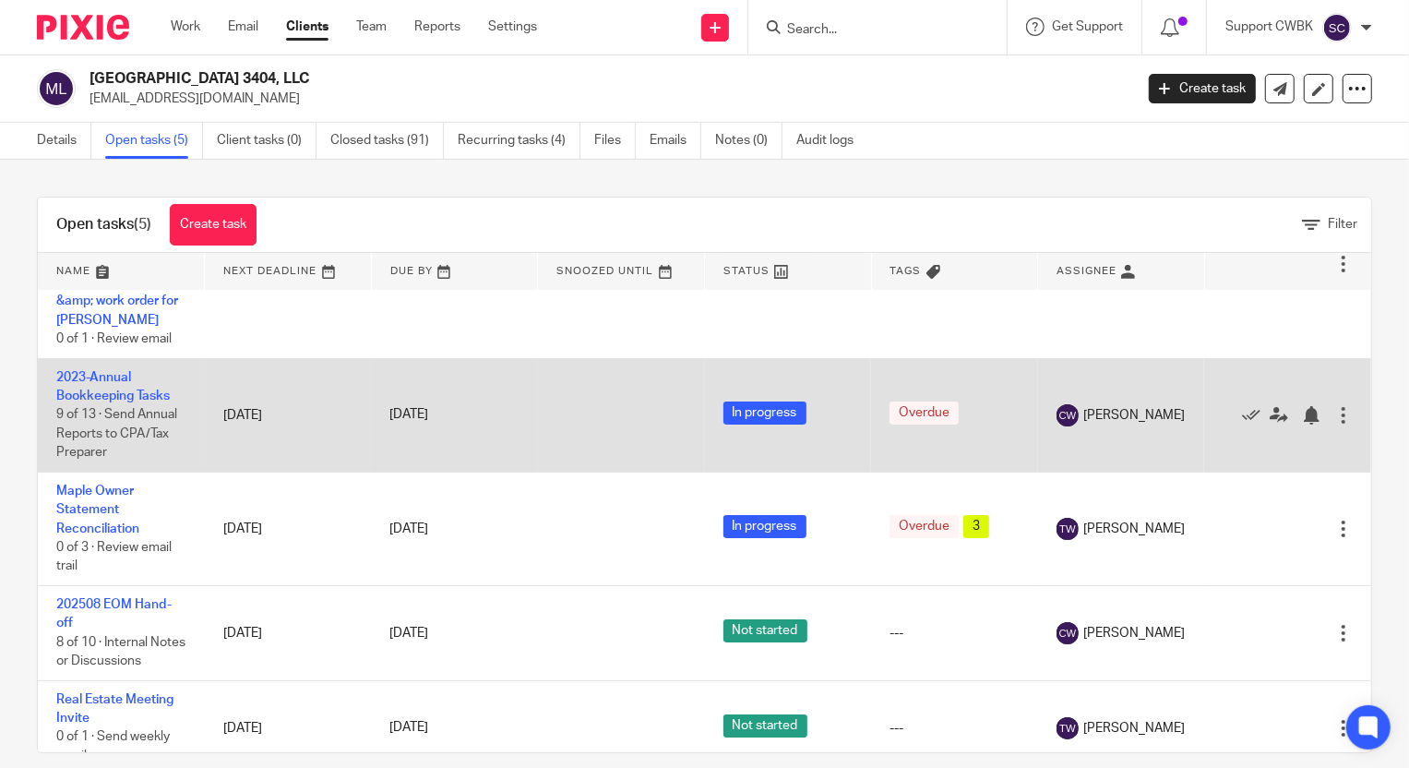
scroll to position [140, 0]
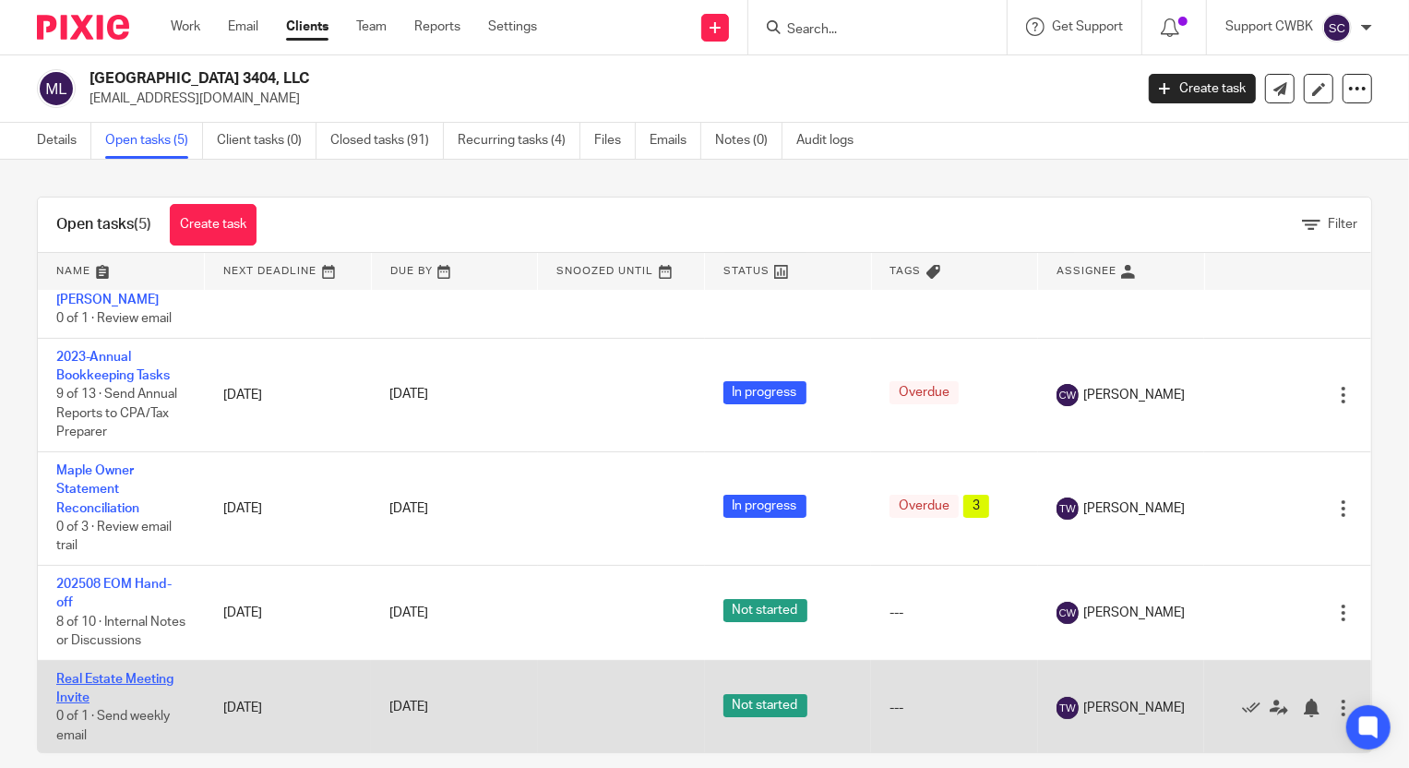
click at [106, 680] on link "Real Estate Meeting Invite" at bounding box center [114, 688] width 117 height 31
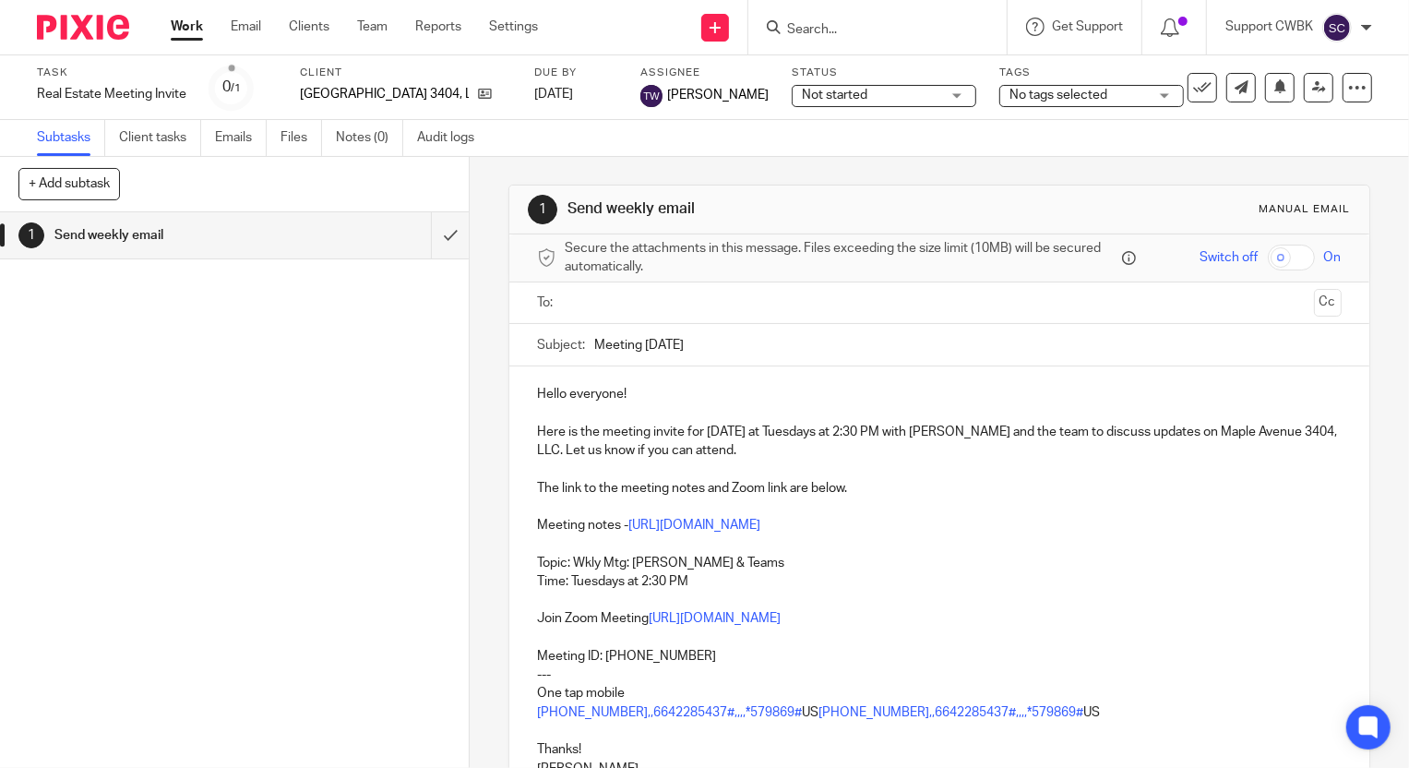
click at [776, 425] on p "Here is the meeting invite for today at Tuesdays at 2:30 PM with Baran and the …" at bounding box center [939, 442] width 804 height 38
click at [663, 309] on input "text" at bounding box center [938, 302] width 734 height 21
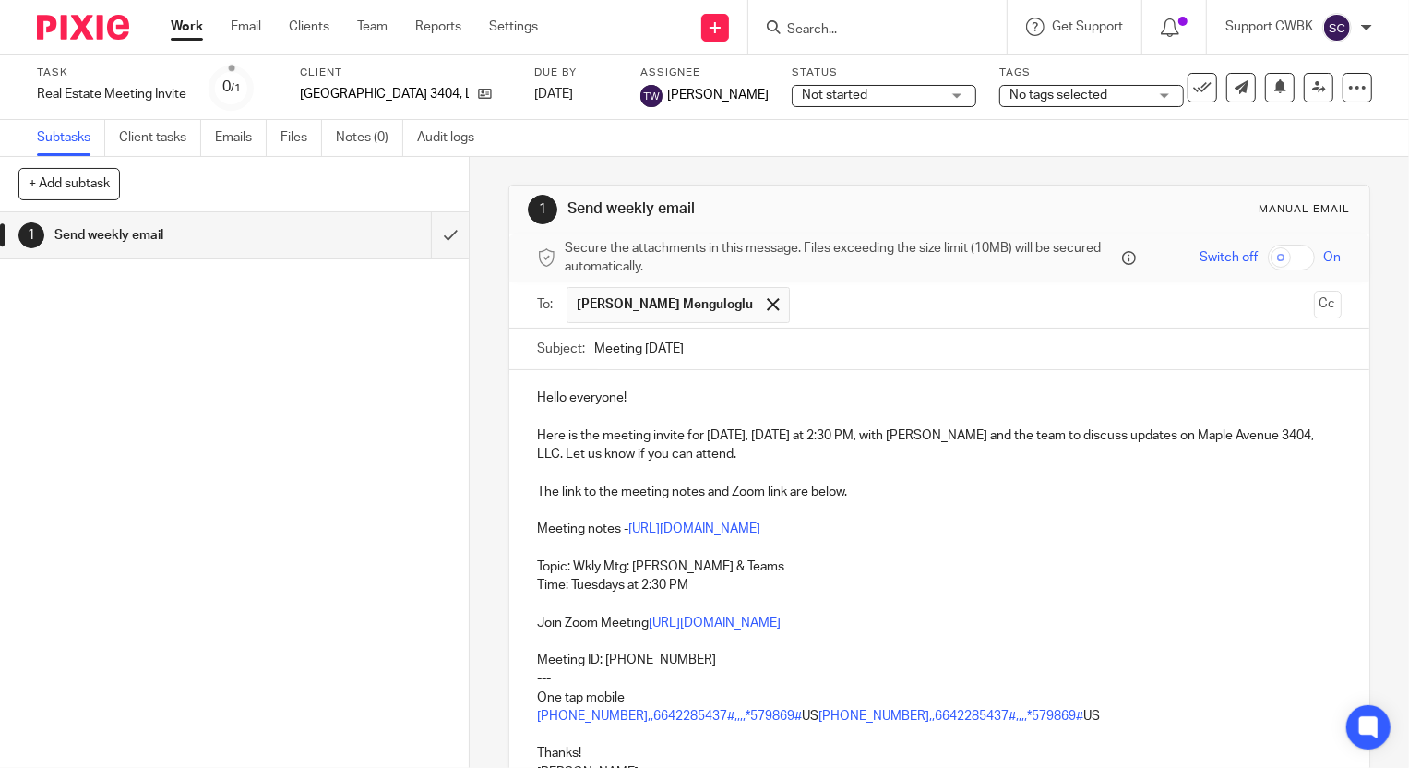
click at [799, 304] on input "text" at bounding box center [1052, 305] width 507 height 36
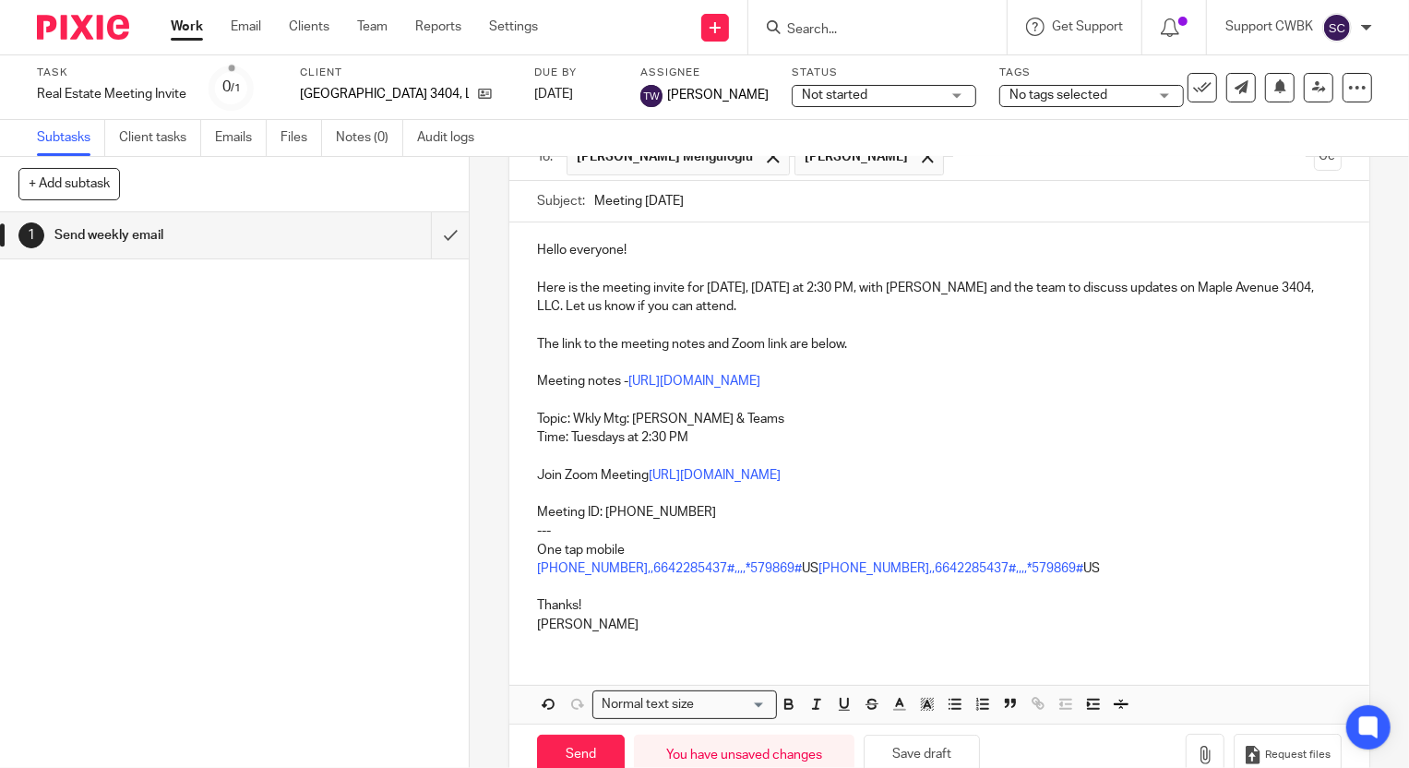
scroll to position [193, 0]
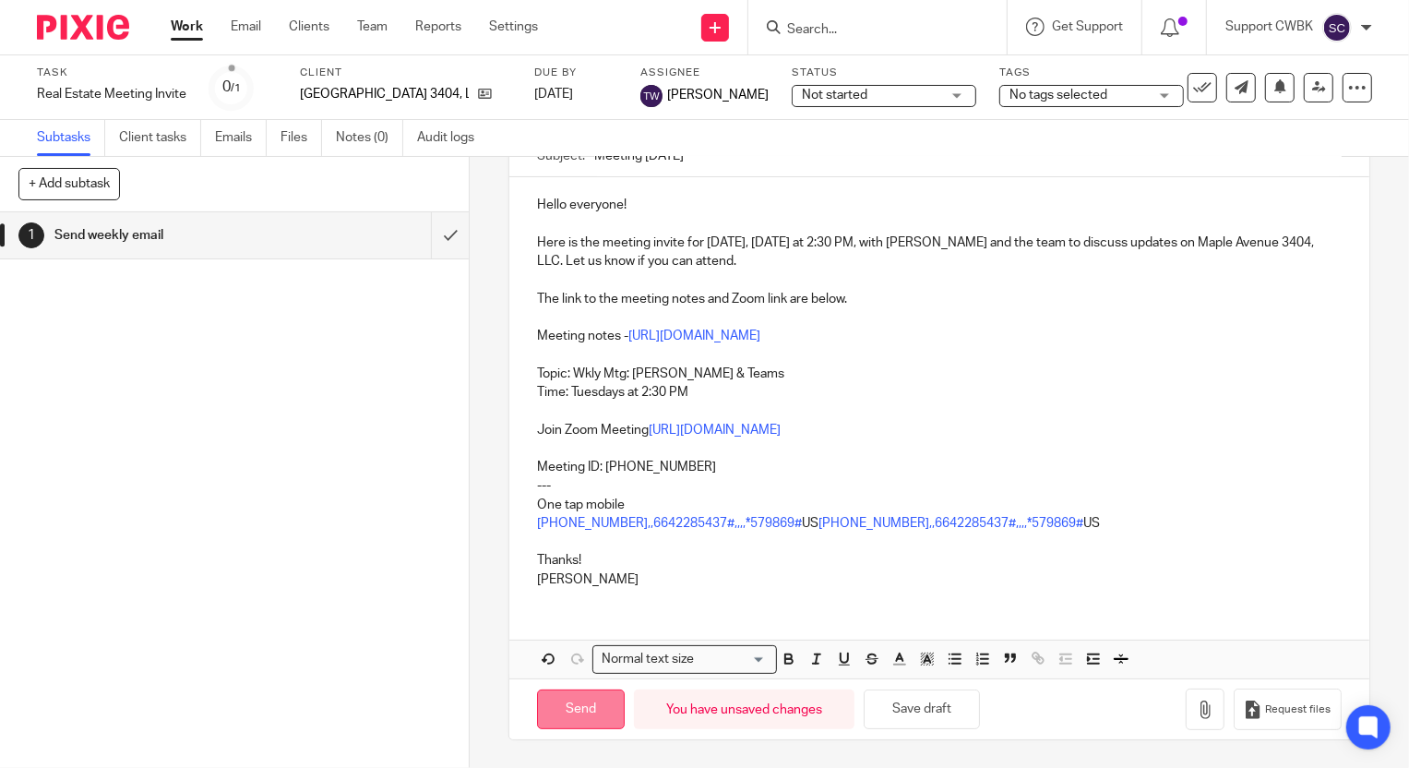
click at [577, 720] on input "Send" at bounding box center [581, 709] width 88 height 40
type input "Sent"
